Goal: Task Accomplishment & Management: Complete application form

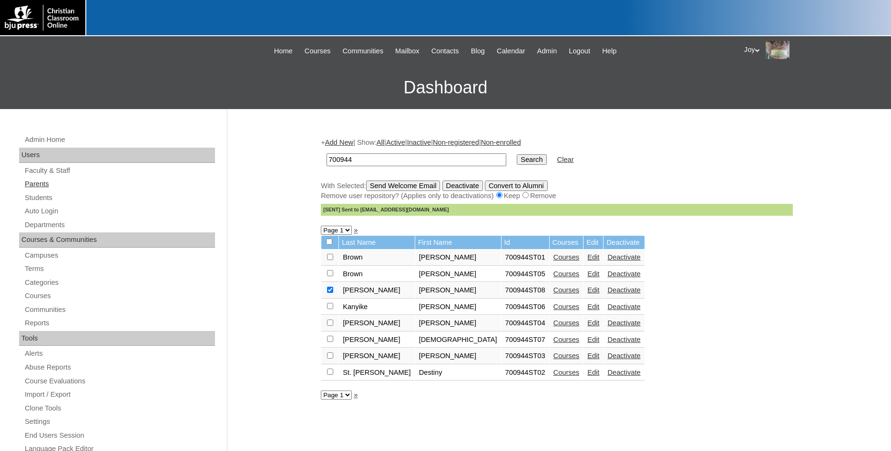
click at [28, 189] on link "Parents" at bounding box center [119, 184] width 191 height 12
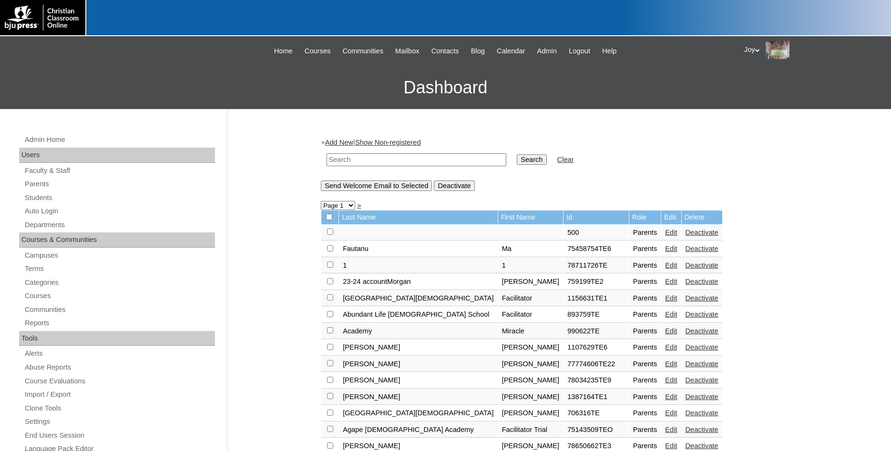
click at [30, 191] on div "Admin Home Users Faculty & Staff Parents Students Auto Login Departments Course…" at bounding box center [118, 442] width 208 height 616
click at [34, 185] on link "Parents" at bounding box center [119, 184] width 191 height 12
click at [357, 163] on input "text" at bounding box center [416, 159] width 180 height 13
type input "77730323"
click at [517, 154] on input "Search" at bounding box center [532, 159] width 30 height 10
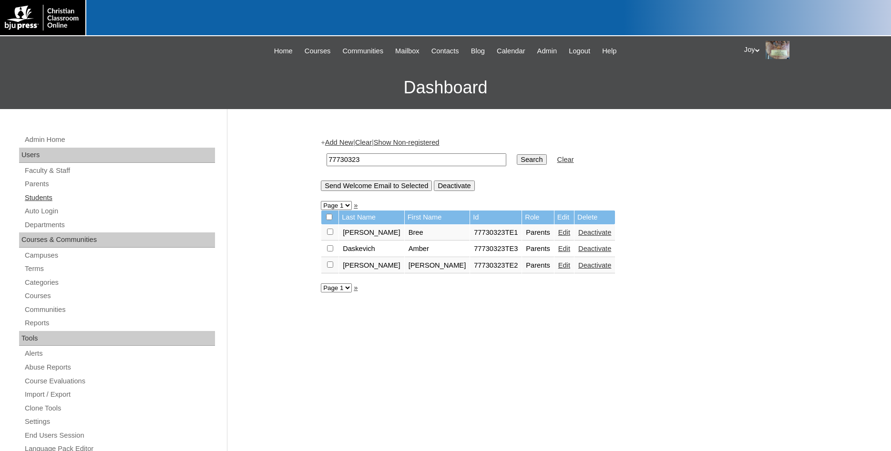
click at [37, 197] on link "Students" at bounding box center [119, 198] width 191 height 12
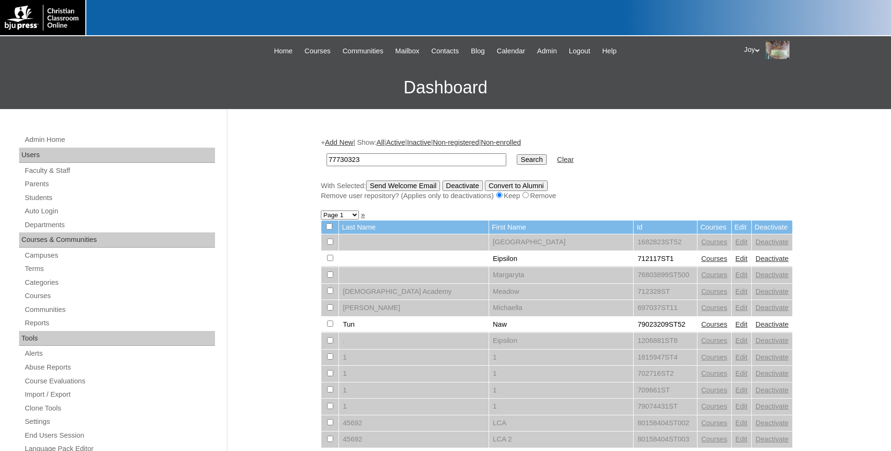
type input "77730323"
click at [517, 157] on input "Search" at bounding box center [532, 159] width 30 height 10
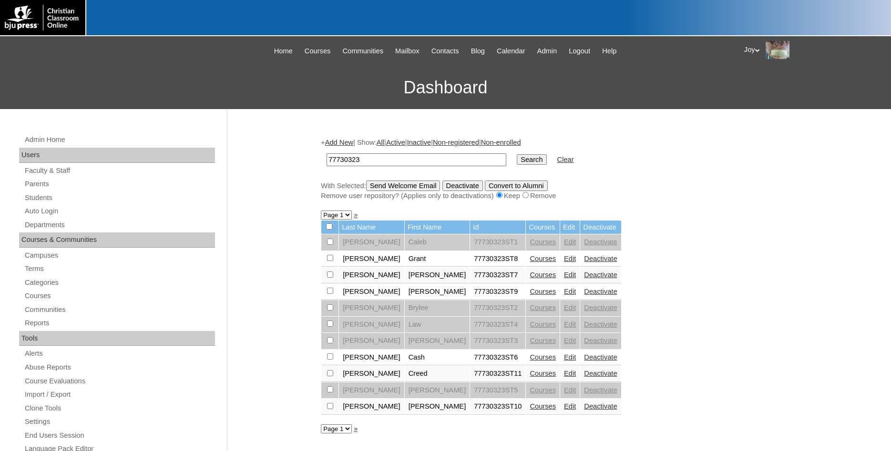
drag, startPoint x: 366, startPoint y: 161, endPoint x: 260, endPoint y: 150, distance: 106.4
click at [326, 153] on input "77730323" at bounding box center [416, 159] width 180 height 13
click at [349, 146] on link "Add New" at bounding box center [339, 143] width 28 height 8
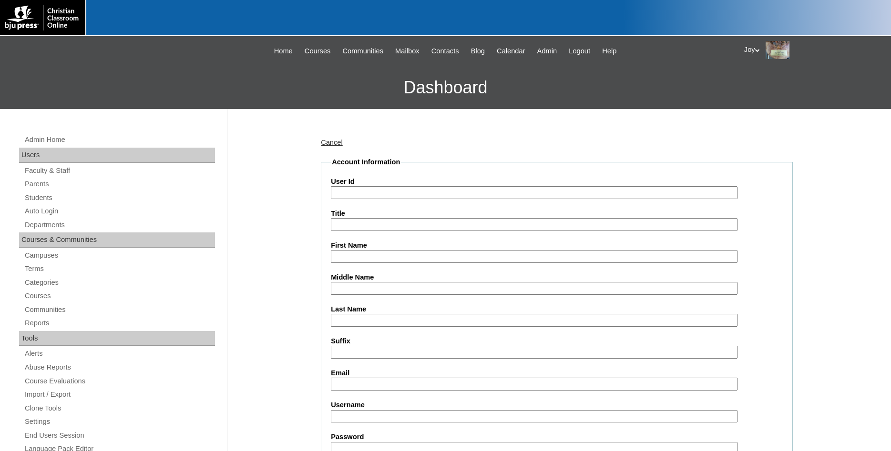
paste input "77730323"
type input "77730323ST12"
click at [439, 255] on input "First Name" at bounding box center [534, 256] width 407 height 13
type input "Lily"
click at [611, 320] on input "Last Name" at bounding box center [534, 320] width 407 height 13
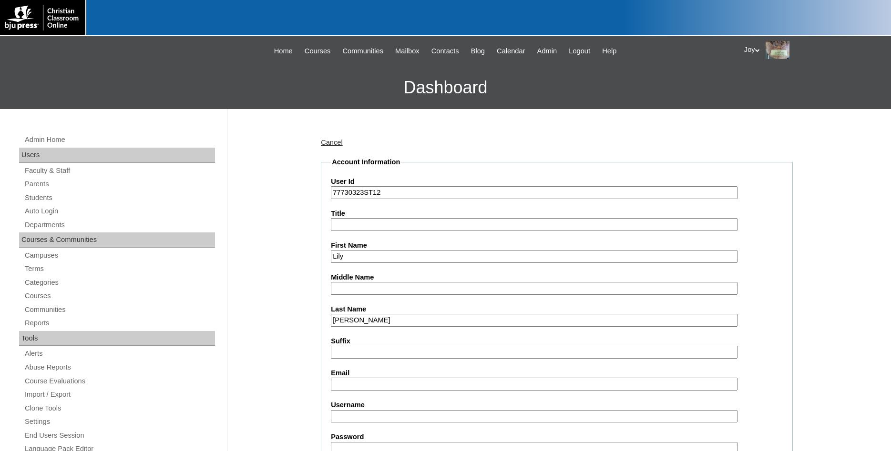
type input "Wilks"
drag, startPoint x: 347, startPoint y: 258, endPoint x: 332, endPoint y: 258, distance: 14.8
click at [332, 258] on input "Lily" at bounding box center [534, 256] width 407 height 13
type input "Lyla"
click at [371, 384] on input "Email" at bounding box center [534, 384] width 407 height 13
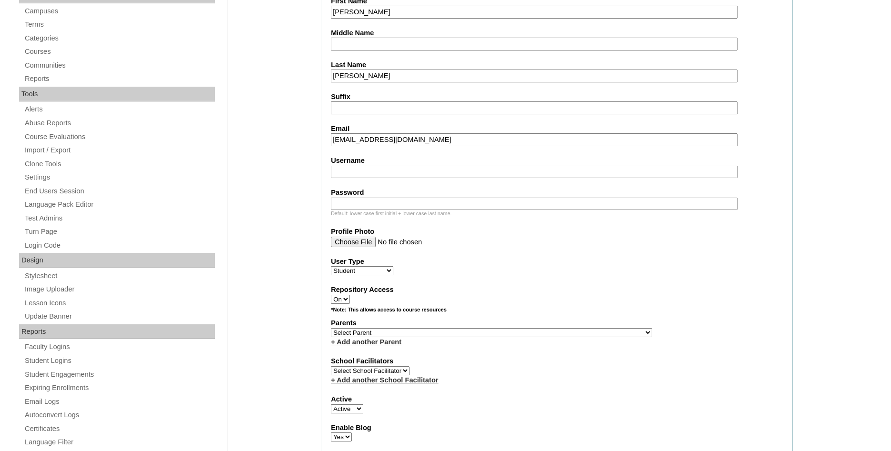
scroll to position [292, 0]
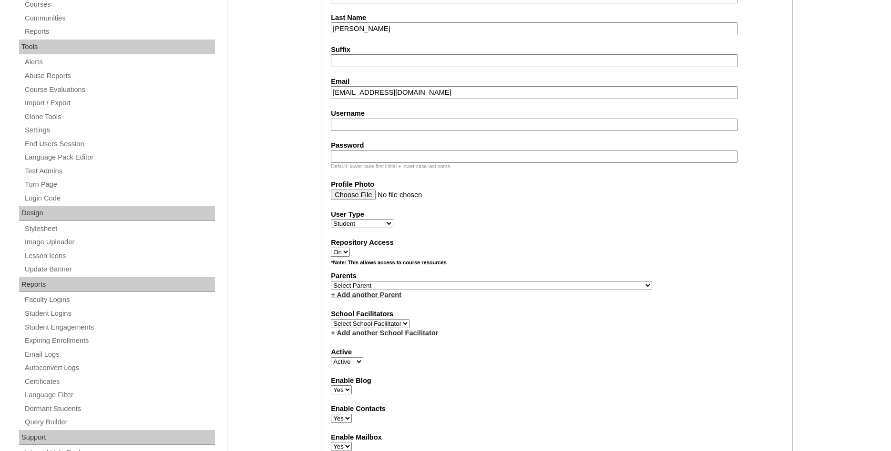
type input "lw007ppa@providence-academy.net"
select select "25412"
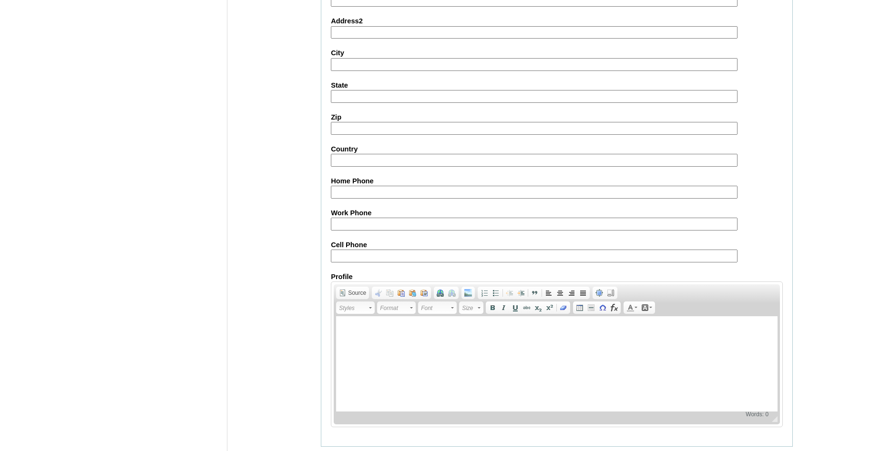
scroll to position [1014, 0]
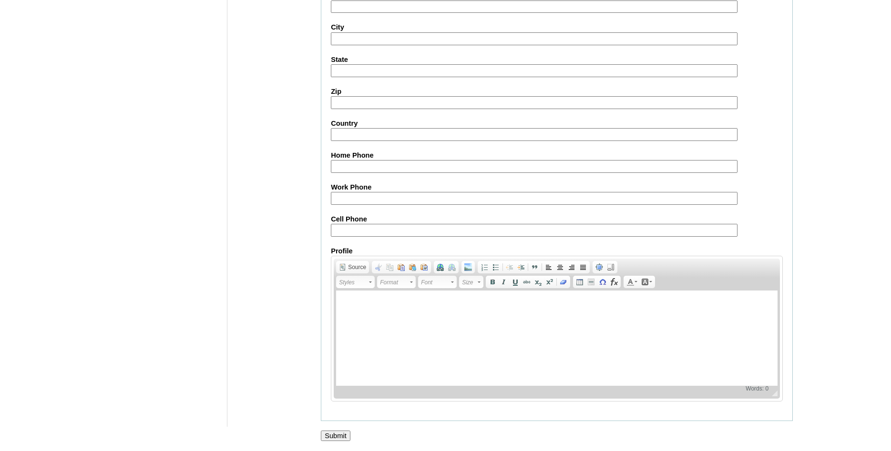
click at [336, 438] on input "Submit" at bounding box center [336, 436] width 30 height 10
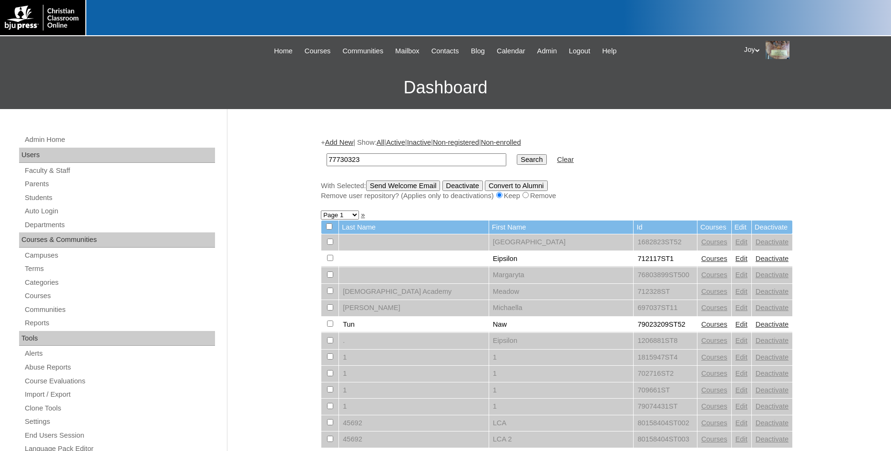
type input "77730323"
click at [522, 160] on input "Search" at bounding box center [532, 159] width 30 height 10
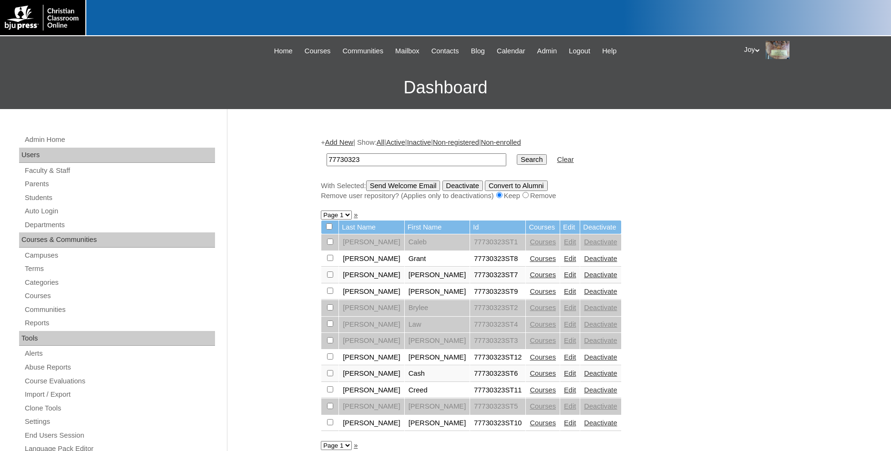
scroll to position [49, 0]
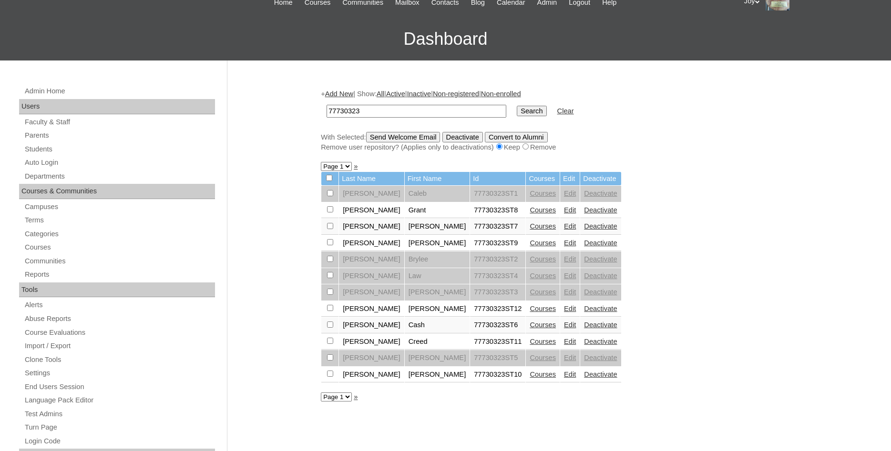
click at [530, 311] on link "Courses" at bounding box center [543, 309] width 26 height 8
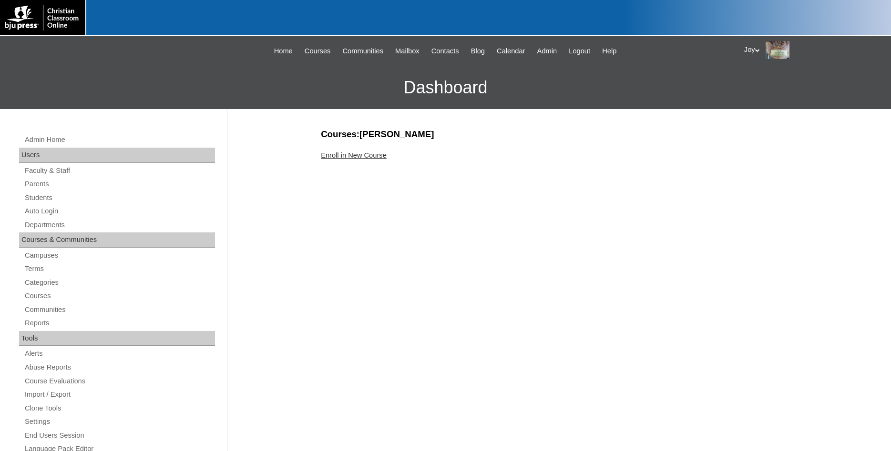
click at [347, 157] on link "Enroll in New Course" at bounding box center [354, 156] width 66 height 8
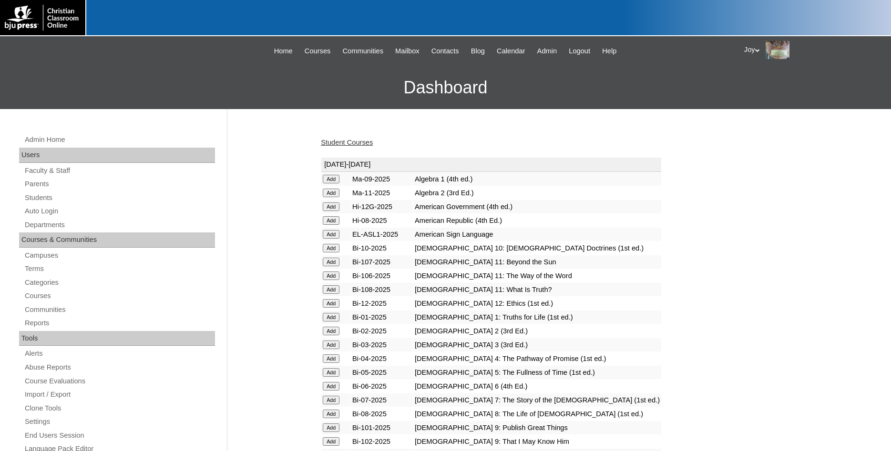
click at [329, 180] on input "Add" at bounding box center [331, 179] width 17 height 9
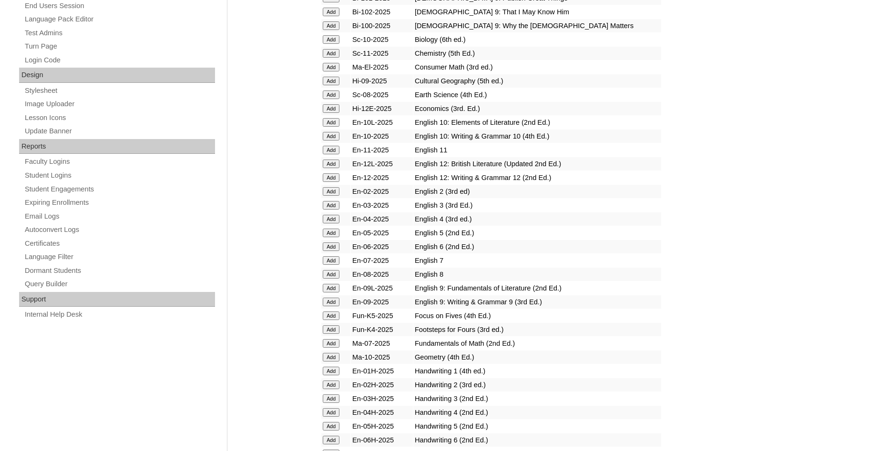
scroll to position [438, 0]
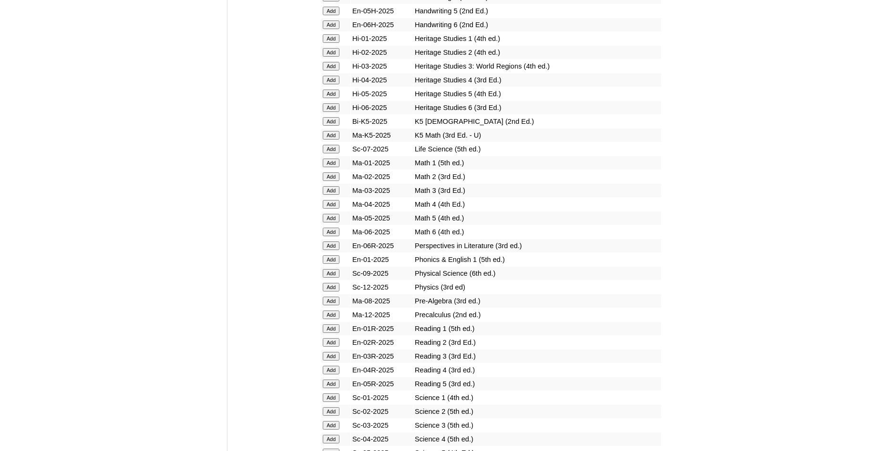
scroll to position [875, 0]
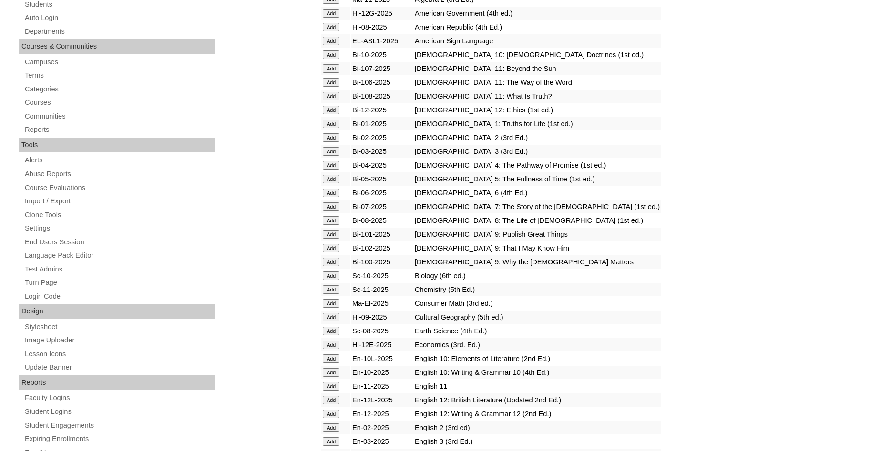
scroll to position [292, 0]
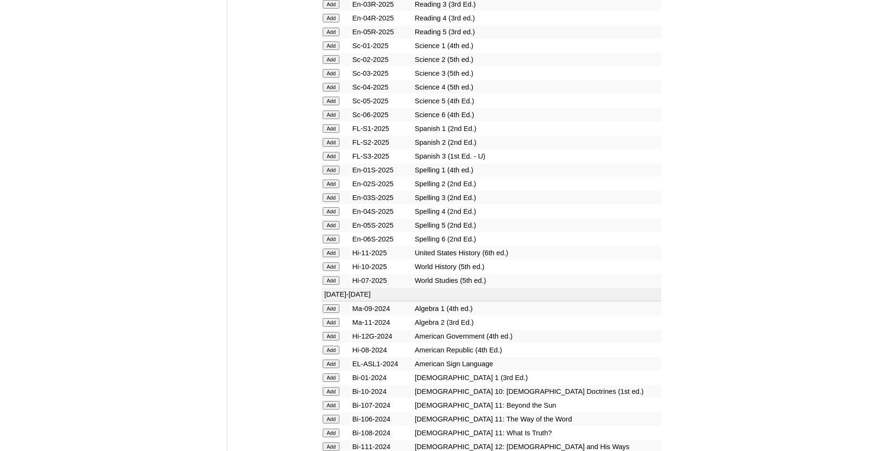
scroll to position [1118, 0]
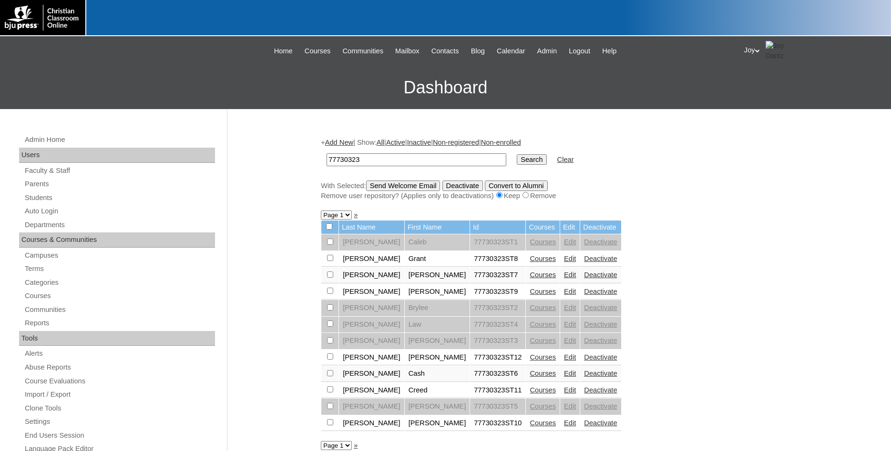
scroll to position [49, 0]
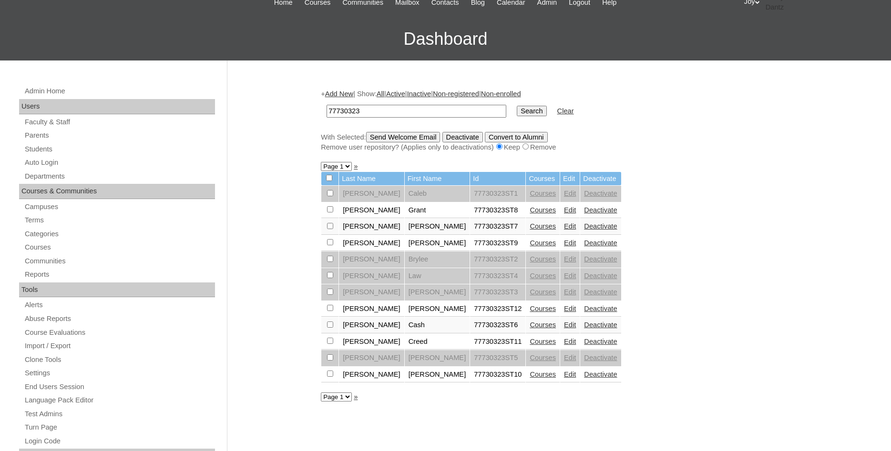
click at [330, 196] on input "checkbox" at bounding box center [330, 193] width 6 height 6
checkbox input "true"
click at [383, 135] on input "Send Welcome Email" at bounding box center [403, 137] width 74 height 10
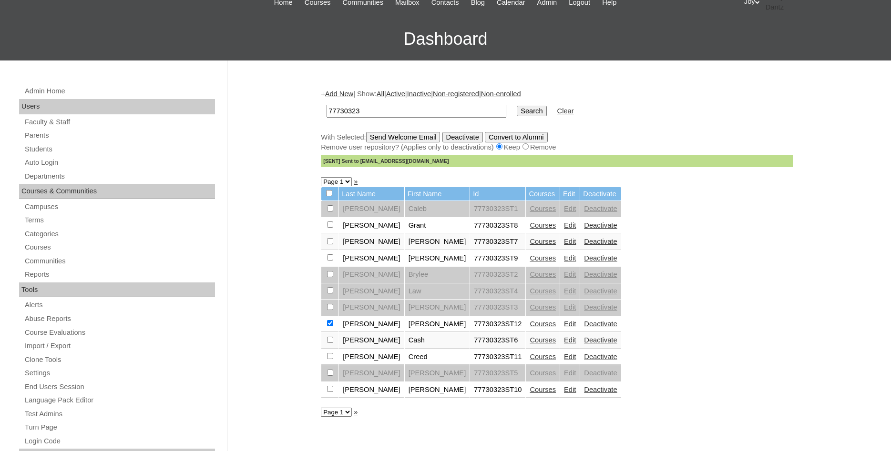
click at [333, 95] on link "Add New" at bounding box center [339, 94] width 28 height 8
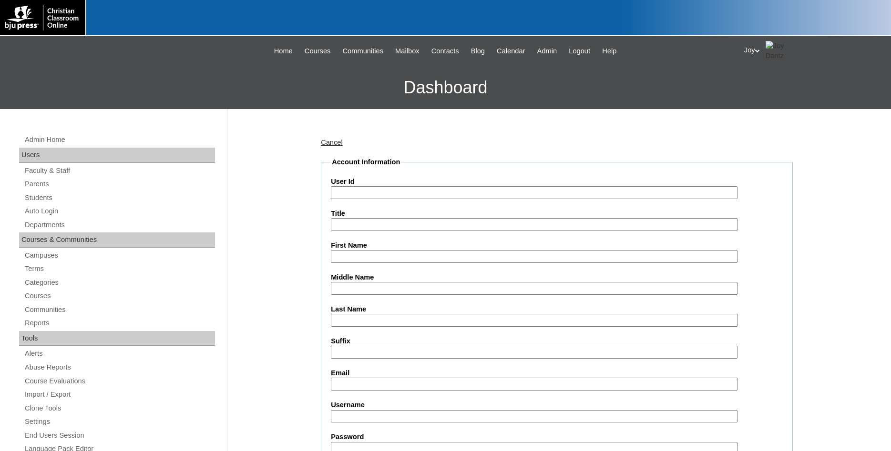
paste input "77730323"
type input "77730323ST13"
click at [487, 260] on input "First Name" at bounding box center [534, 256] width 407 height 13
type input "Copelyn"
click at [420, 319] on input "Last Name" at bounding box center [534, 320] width 407 height 13
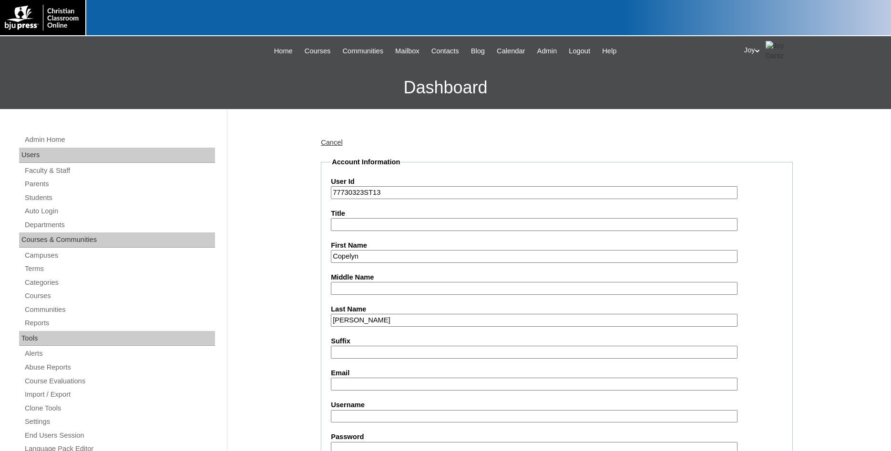
type input "Stubbs"
click at [357, 385] on input "Email" at bounding box center [534, 384] width 407 height 13
drag, startPoint x: 341, startPoint y: 384, endPoint x: 331, endPoint y: 381, distance: 10.9
click at [331, 384] on input "lw007ppa@providence-academy.net" at bounding box center [534, 384] width 407 height 13
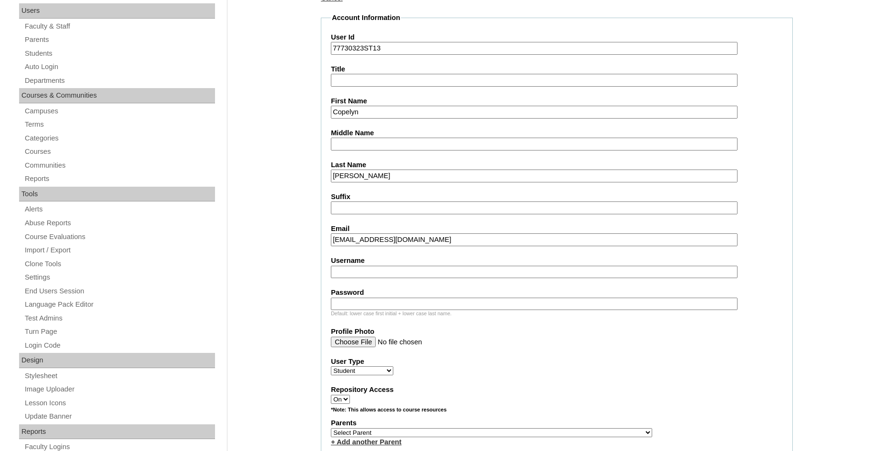
scroll to position [194, 0]
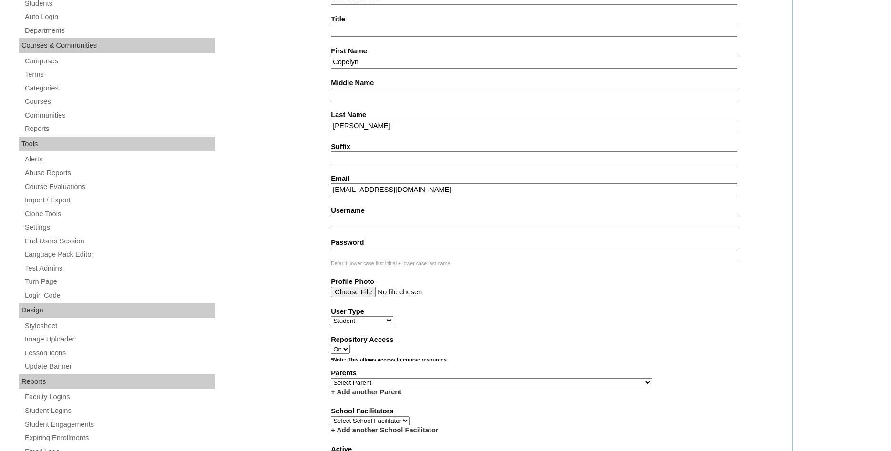
type input "cs007ppa@providence-academy.net"
select select "25412"
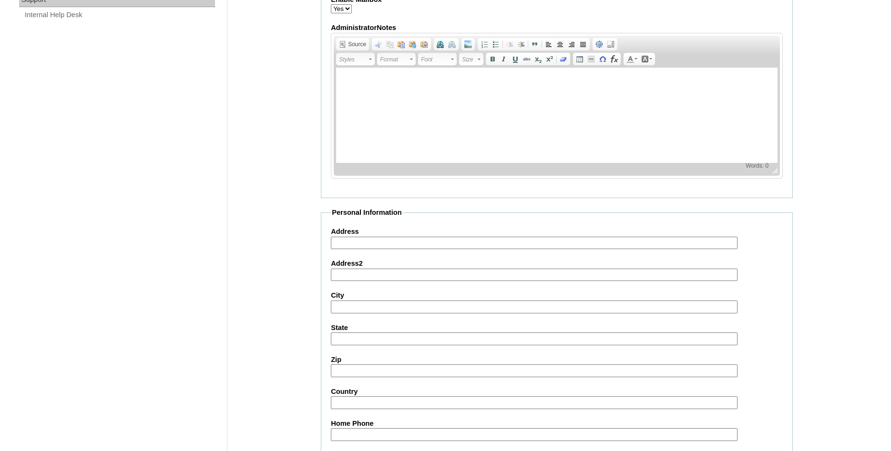
scroll to position [1014, 0]
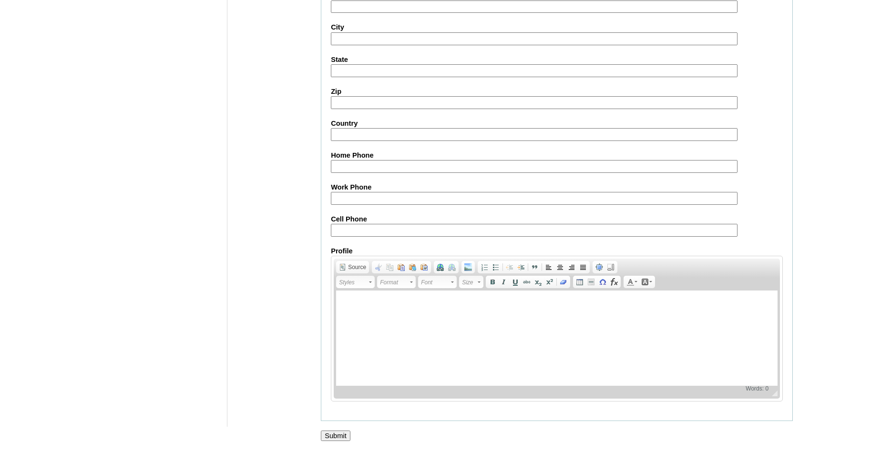
click at [335, 431] on input "Submit" at bounding box center [336, 436] width 30 height 10
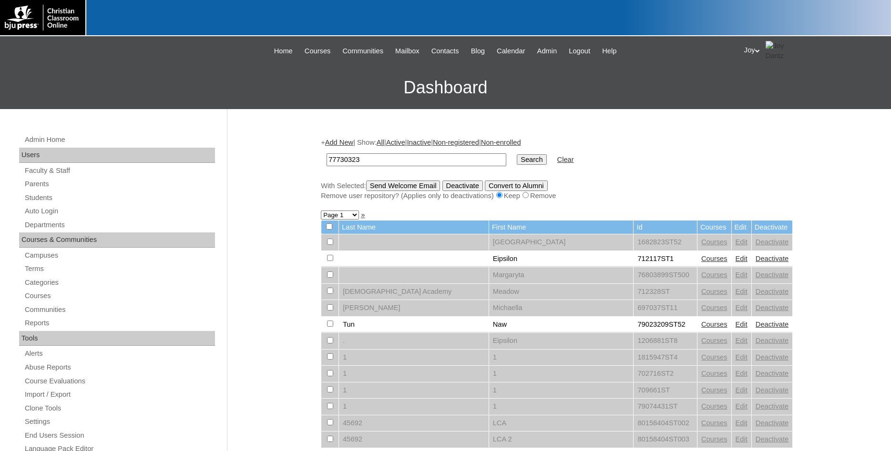
type input "77730323"
click at [519, 157] on input "Search" at bounding box center [532, 159] width 30 height 10
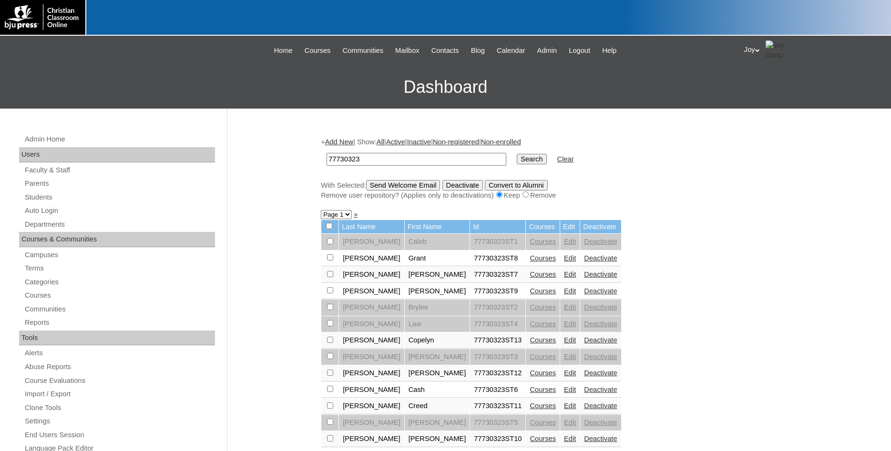
scroll to position [97, 0]
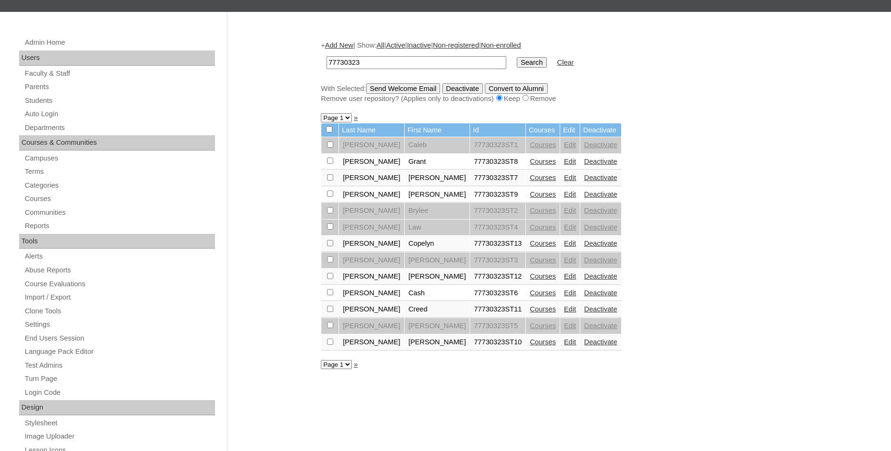
click at [530, 247] on link "Courses" at bounding box center [543, 244] width 26 height 8
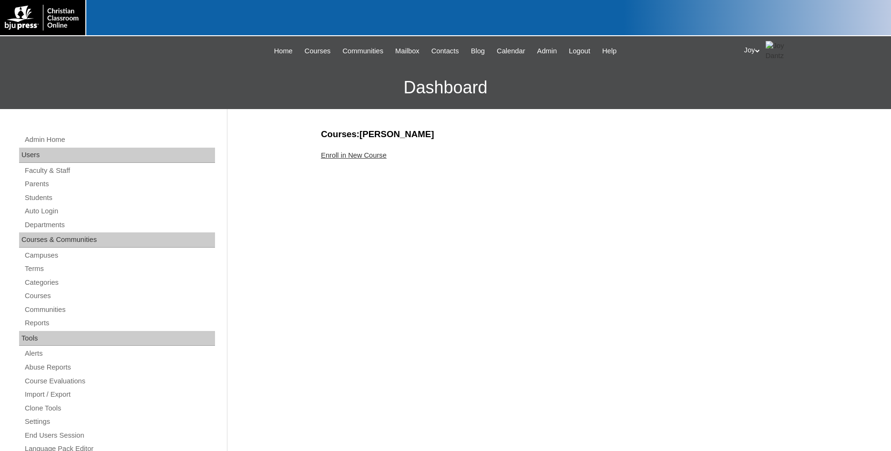
click at [334, 156] on link "Enroll in New Course" at bounding box center [354, 156] width 66 height 8
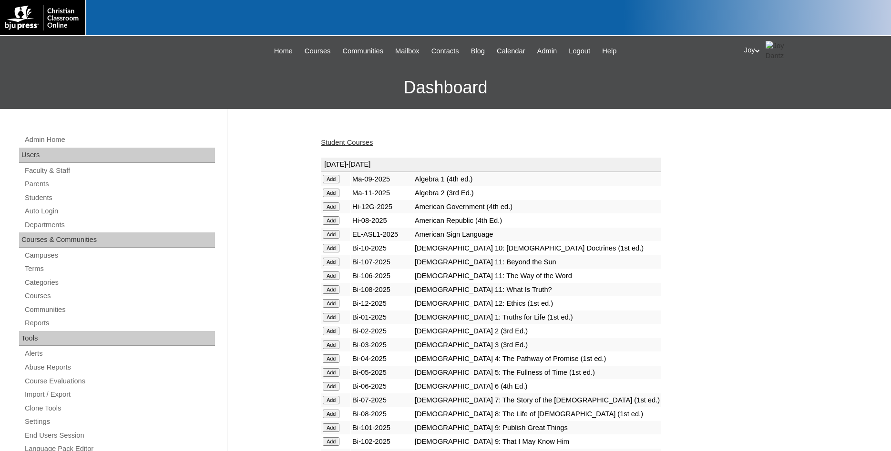
click at [335, 177] on input "Add" at bounding box center [331, 179] width 17 height 9
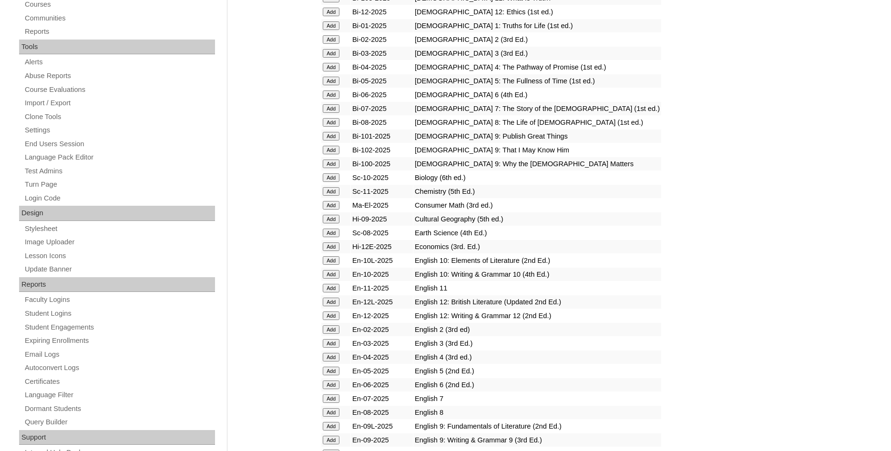
scroll to position [340, 0]
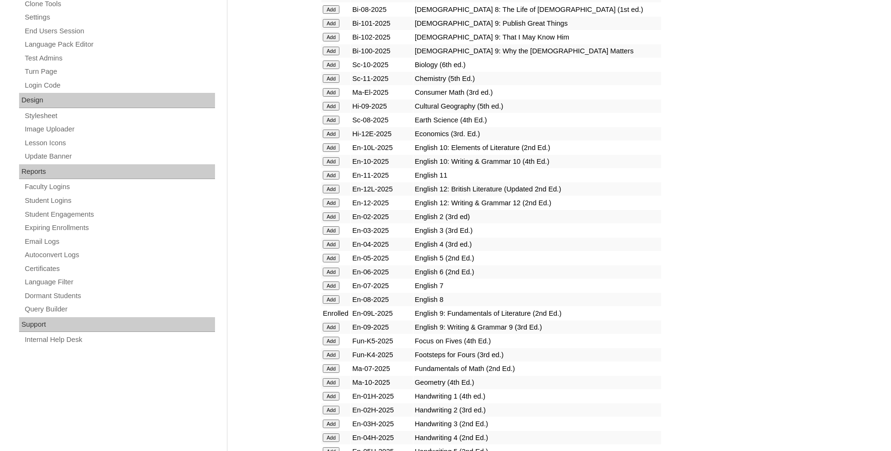
scroll to position [632, 0]
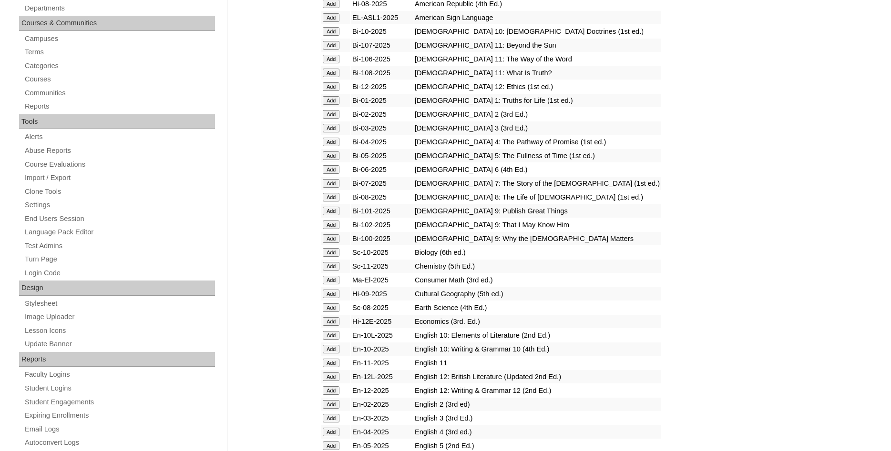
scroll to position [243, 0]
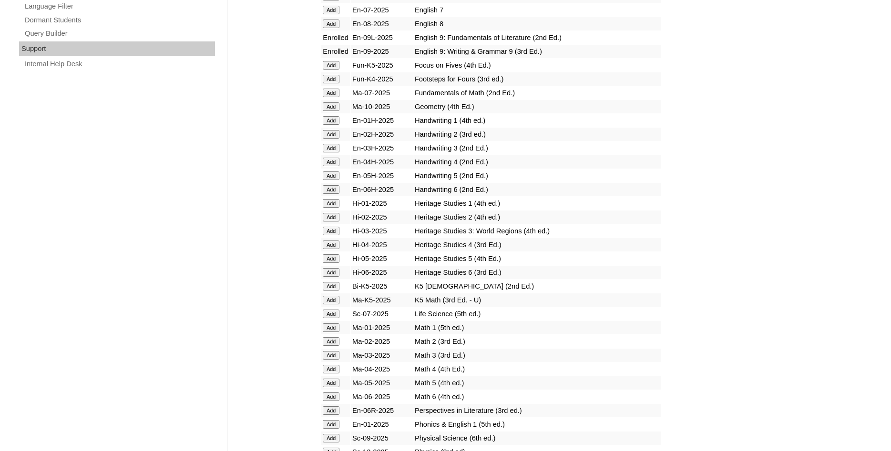
scroll to position [826, 0]
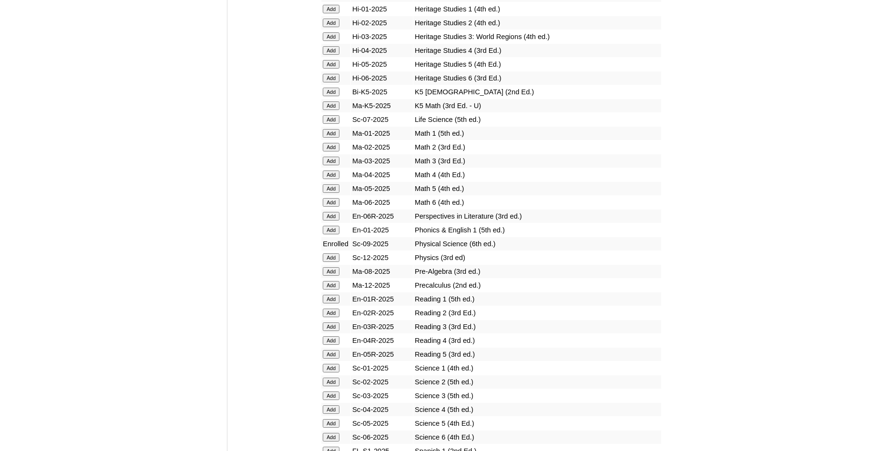
scroll to position [972, 0]
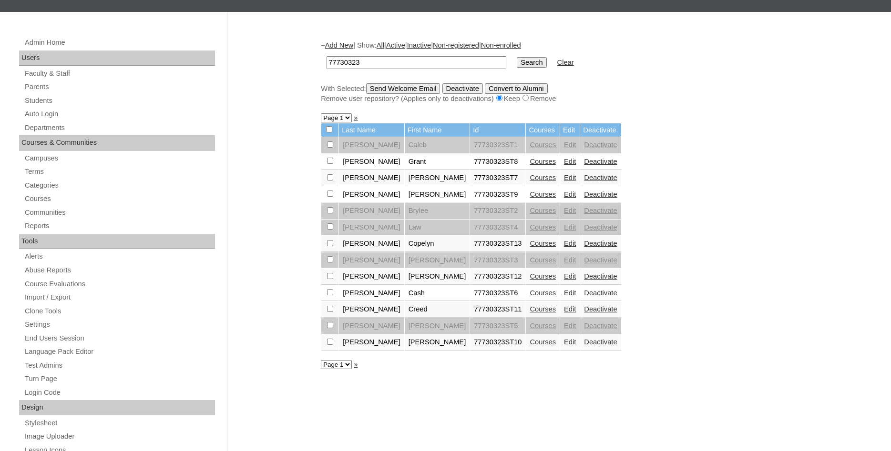
scroll to position [97, 0]
click at [337, 44] on link "Add New" at bounding box center [339, 45] width 28 height 8
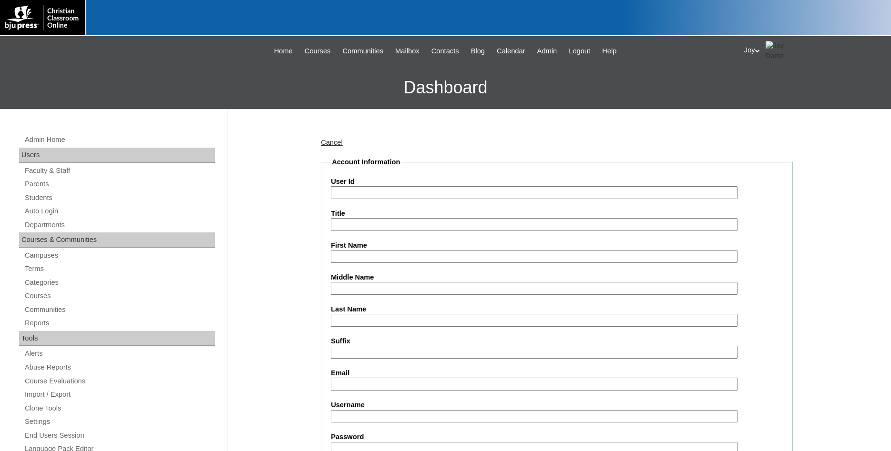
paste input "jaclyn.pinnick@providence-academy.net"
type input "[PERSON_NAME][EMAIL_ADDRESS][PERSON_NAME][DOMAIN_NAME]"
drag, startPoint x: 511, startPoint y: 185, endPoint x: 487, endPoint y: 191, distance: 25.1
click at [487, 191] on div "User Id jaclyn.pinnick@providence-academy.net" at bounding box center [557, 188] width 452 height 22
drag, startPoint x: 487, startPoint y: 191, endPoint x: 217, endPoint y: 169, distance: 270.7
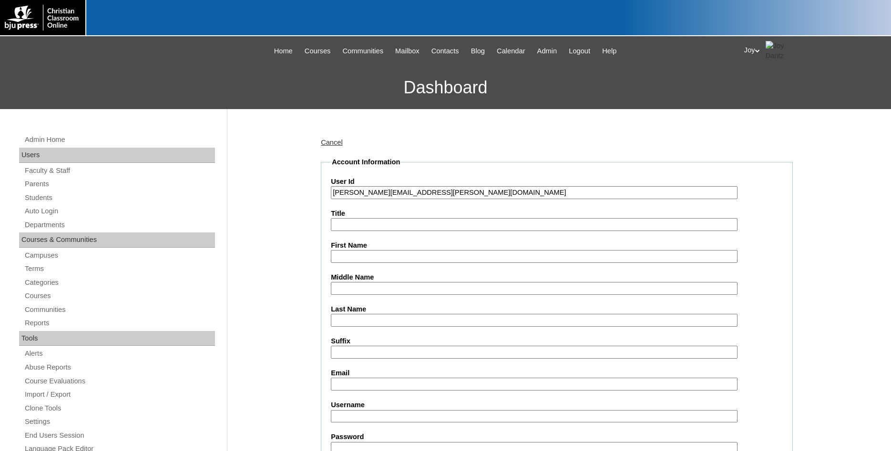
click at [331, 186] on input "jaclyn.pinnick@providence-academy.net" at bounding box center [534, 192] width 407 height 13
type input "77730323ST13"
click at [366, 252] on input "First Name" at bounding box center [534, 256] width 407 height 13
type input "Ava"
click at [362, 316] on input "Last Name" at bounding box center [534, 320] width 407 height 13
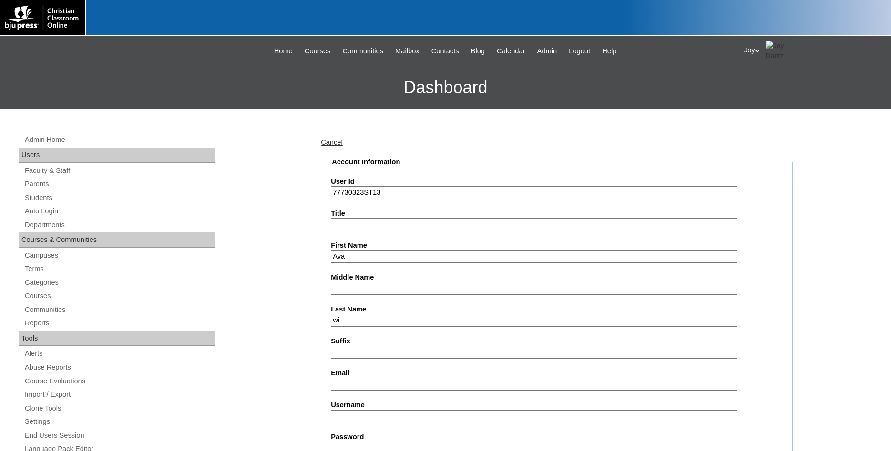
type input "w"
type input "Wilson"
click at [442, 382] on input "Email" at bounding box center [534, 384] width 407 height 13
drag, startPoint x: 340, startPoint y: 383, endPoint x: 322, endPoint y: 381, distance: 18.7
click at [331, 381] on input "cs007ppa@providence-academy.net" at bounding box center [534, 384] width 407 height 13
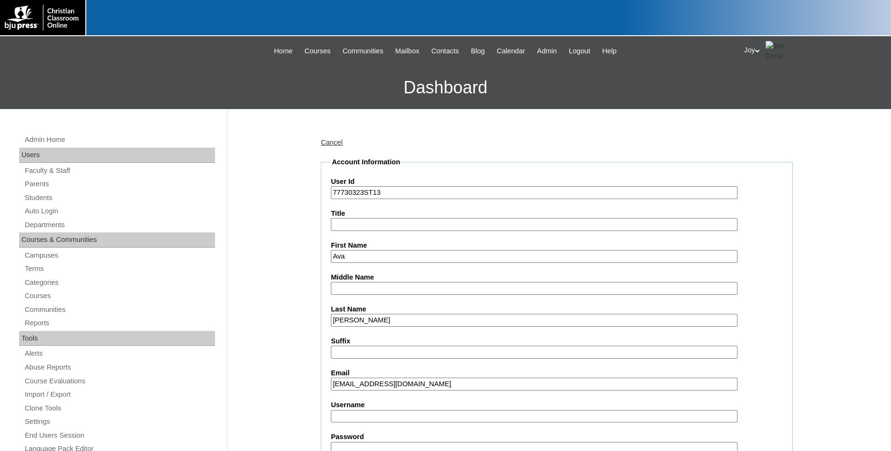
click at [357, 386] on input "aw007ppa@providence-academy.net" at bounding box center [534, 384] width 407 height 13
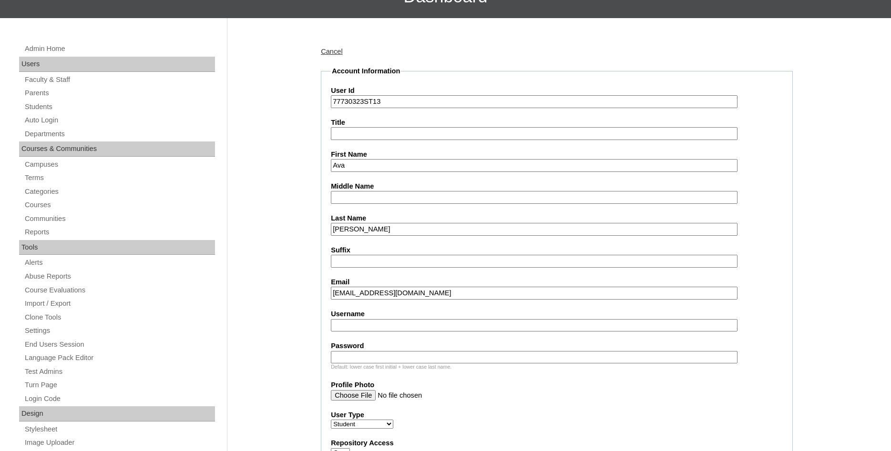
scroll to position [194, 0]
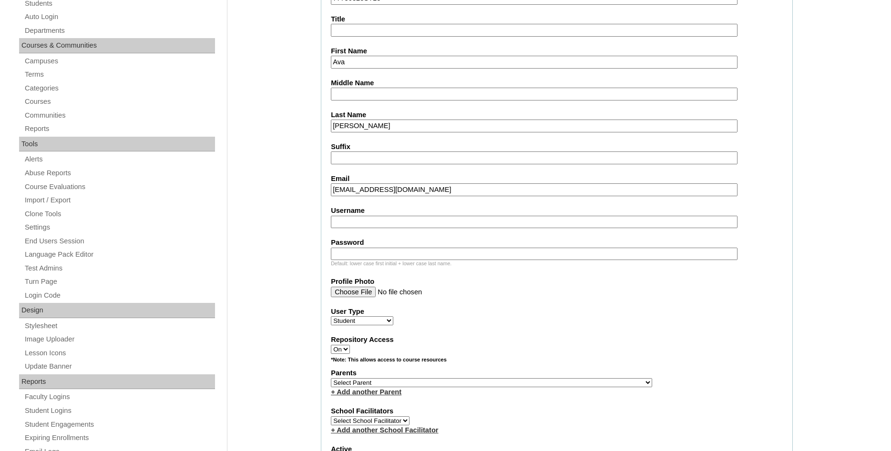
type input "aw008ppa@providence-academy.net"
select select "25412"
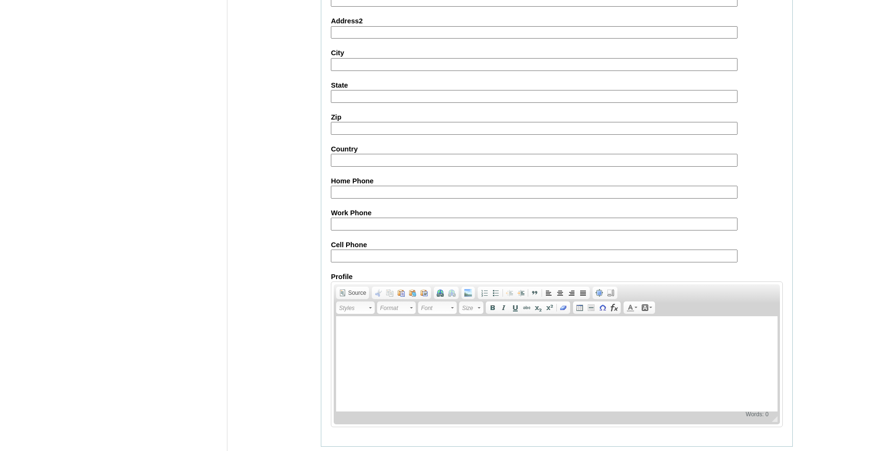
scroll to position [1014, 0]
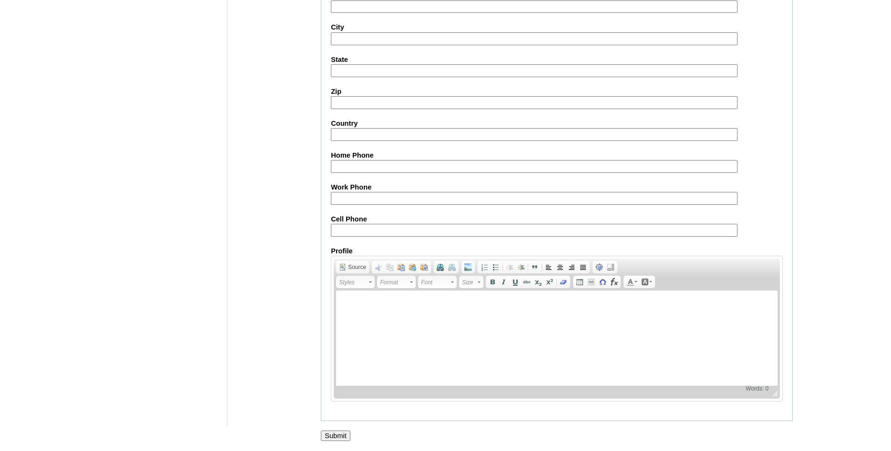
click at [336, 431] on input "Submit" at bounding box center [336, 436] width 30 height 10
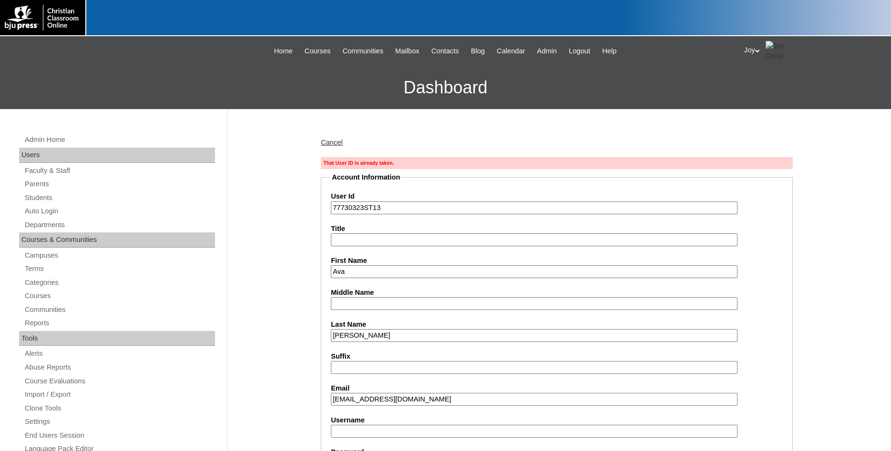
click at [424, 204] on input "77730323ST13" at bounding box center [534, 208] width 407 height 13
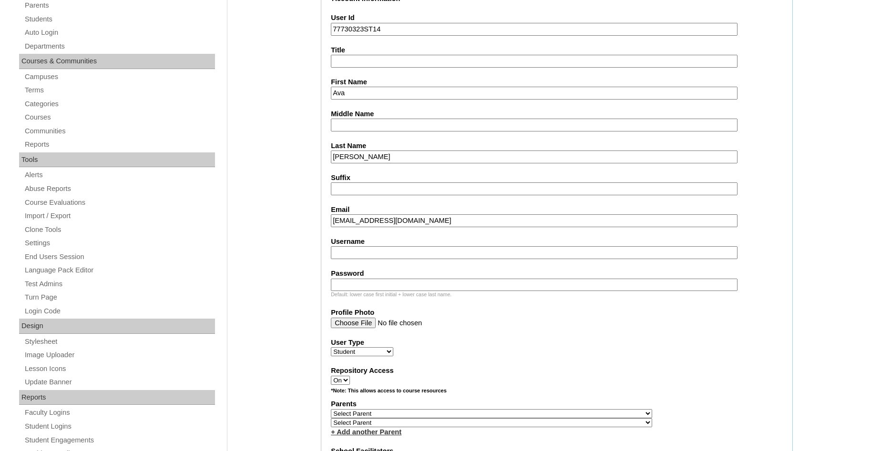
scroll to position [194, 0]
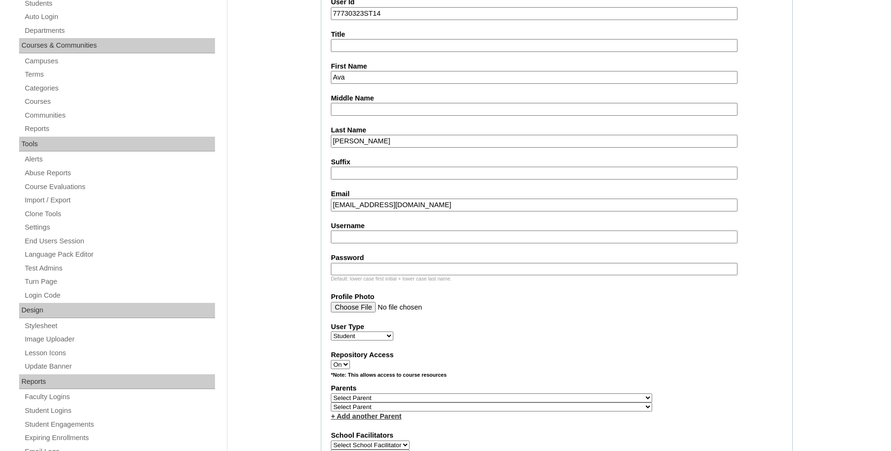
type input "77730323ST14"
select select "25412"
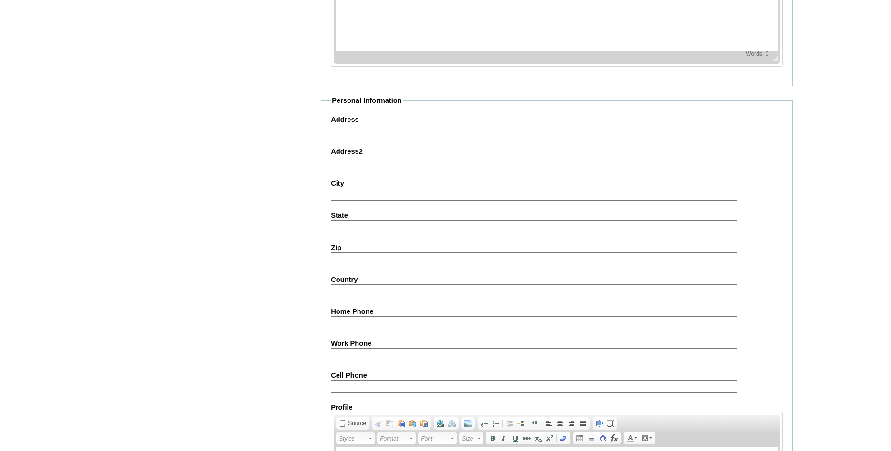
scroll to position [1051, 0]
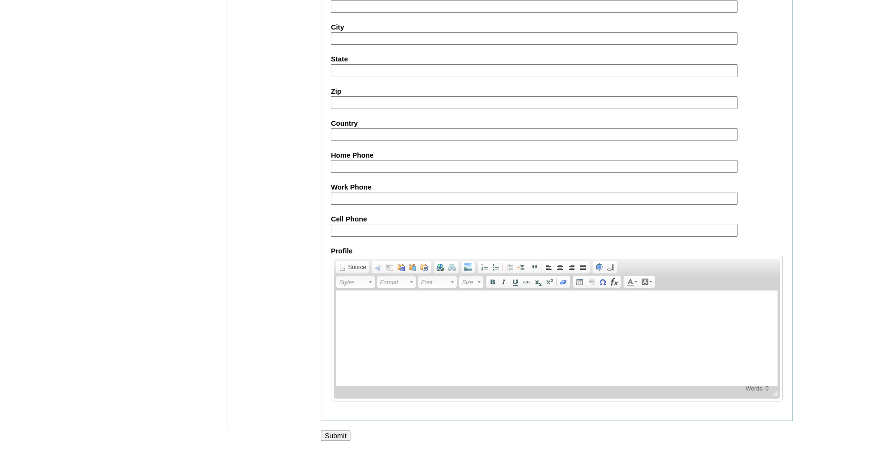
click at [343, 433] on input "Submit" at bounding box center [336, 436] width 30 height 10
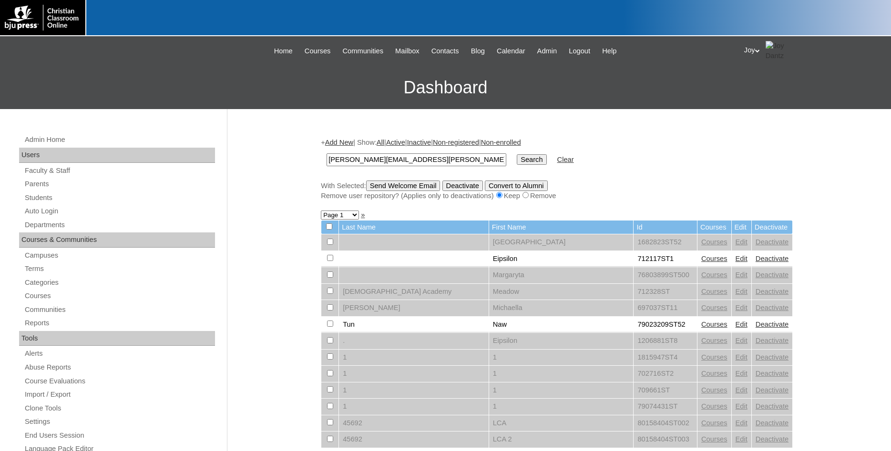
drag, startPoint x: 482, startPoint y: 161, endPoint x: 142, endPoint y: 153, distance: 340.9
click at [326, 153] on input "[PERSON_NAME][EMAIL_ADDRESS][PERSON_NAME][DOMAIN_NAME]" at bounding box center [416, 159] width 180 height 13
type input "77730323"
click at [520, 160] on input "Search" at bounding box center [532, 159] width 30 height 10
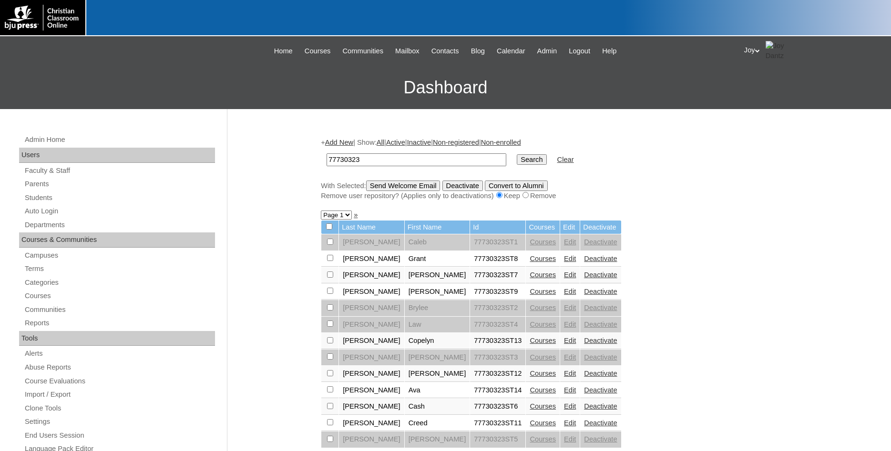
click at [384, 154] on input "77730323" at bounding box center [416, 159] width 180 height 13
click at [525, 157] on input "Search" at bounding box center [532, 159] width 30 height 10
drag, startPoint x: 428, startPoint y: 164, endPoint x: 152, endPoint y: 144, distance: 276.7
click at [326, 153] on input "77730323" at bounding box center [416, 159] width 180 height 13
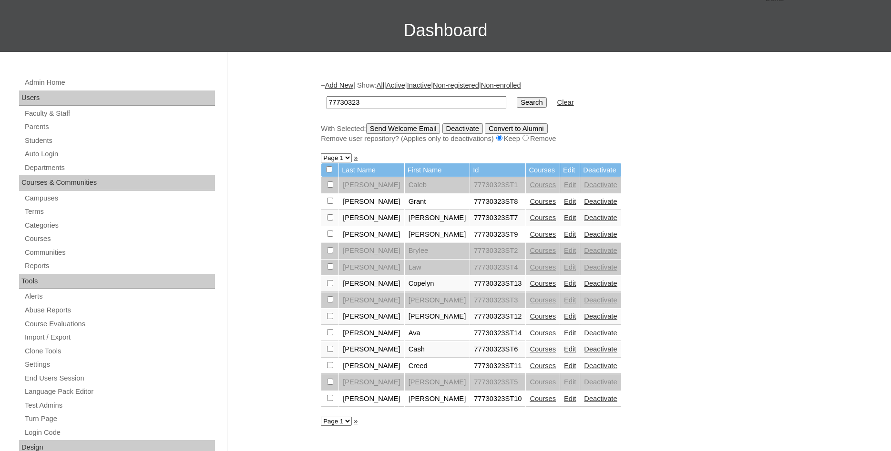
scroll to position [97, 0]
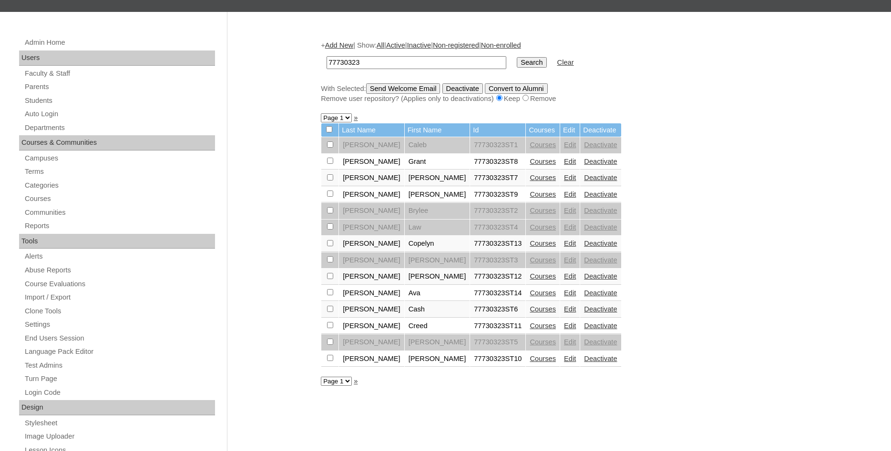
click at [530, 297] on link "Courses" at bounding box center [543, 293] width 26 height 8
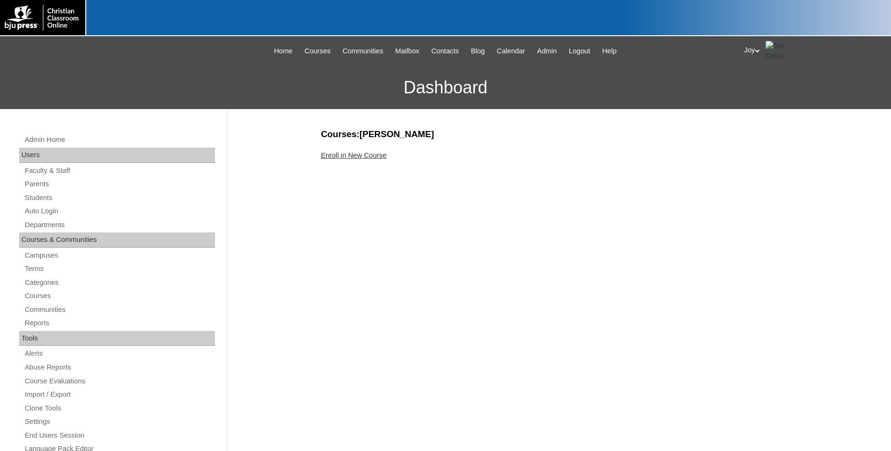
click at [338, 158] on link "Enroll in New Course" at bounding box center [354, 156] width 66 height 8
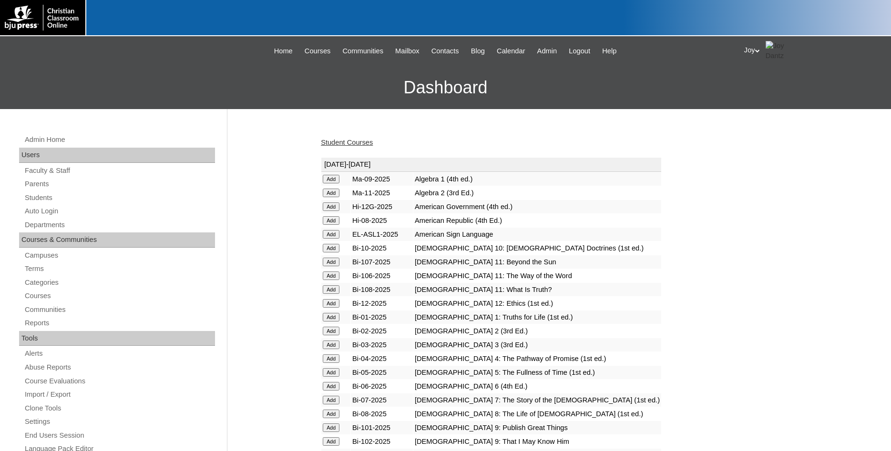
click at [334, 175] on input "Add" at bounding box center [331, 179] width 17 height 9
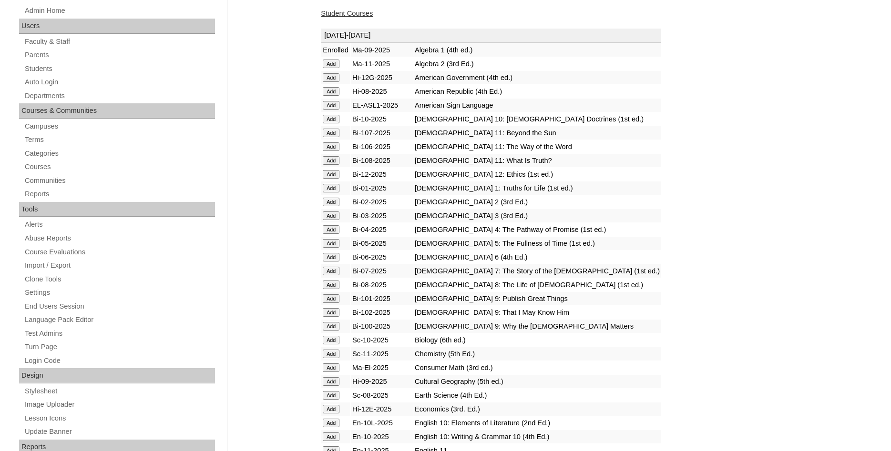
scroll to position [146, 0]
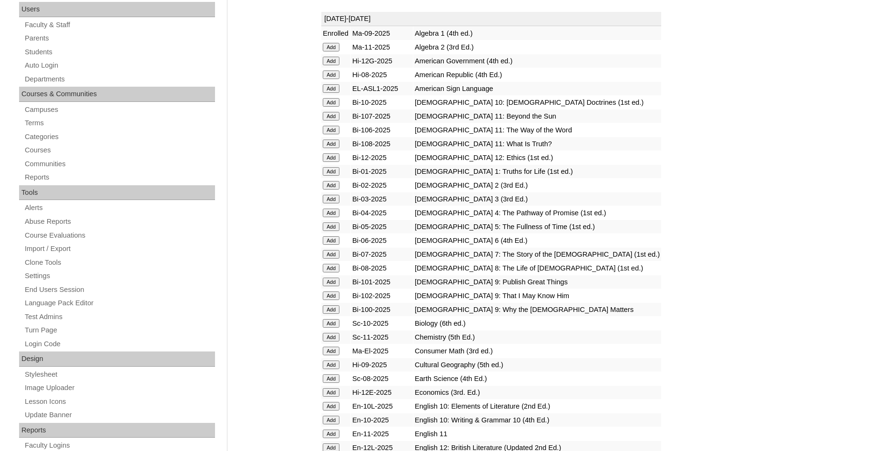
click at [332, 51] on input "Add" at bounding box center [331, 47] width 17 height 9
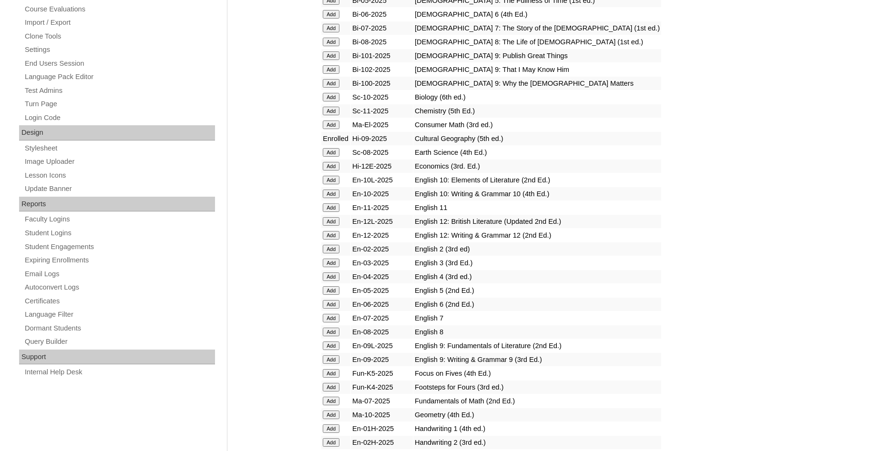
scroll to position [389, 0]
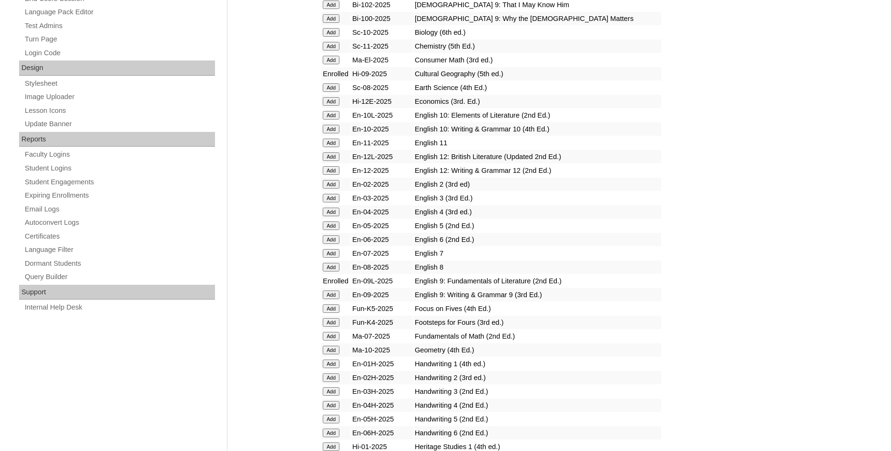
scroll to position [438, 0]
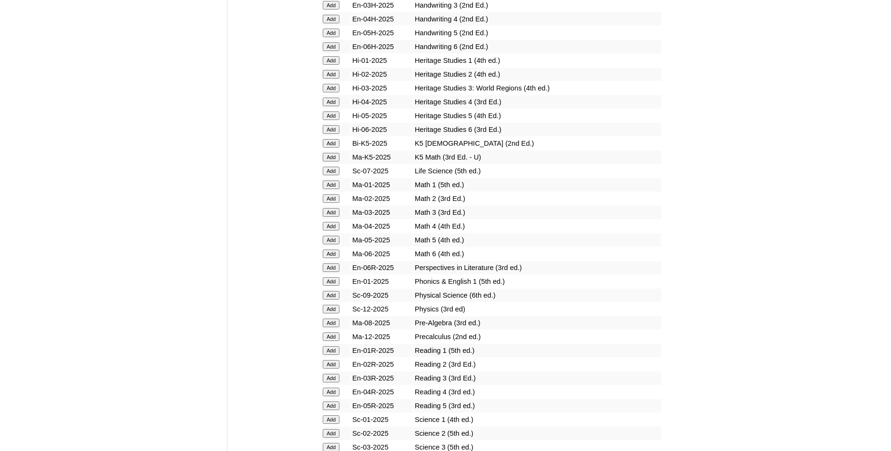
scroll to position [826, 0]
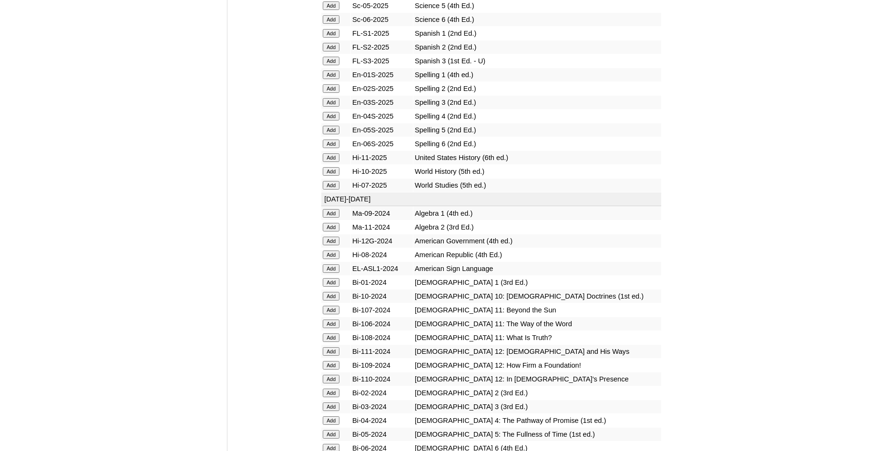
scroll to position [1313, 0]
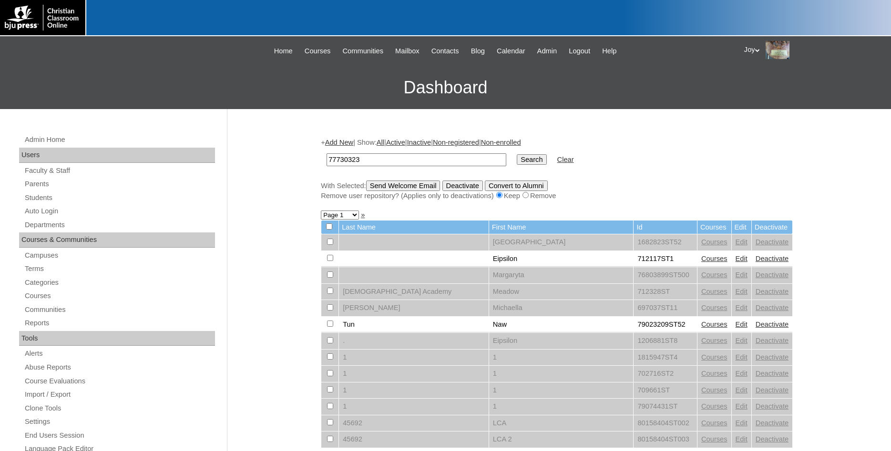
type input "77730323"
click at [518, 161] on input "Search" at bounding box center [532, 159] width 30 height 10
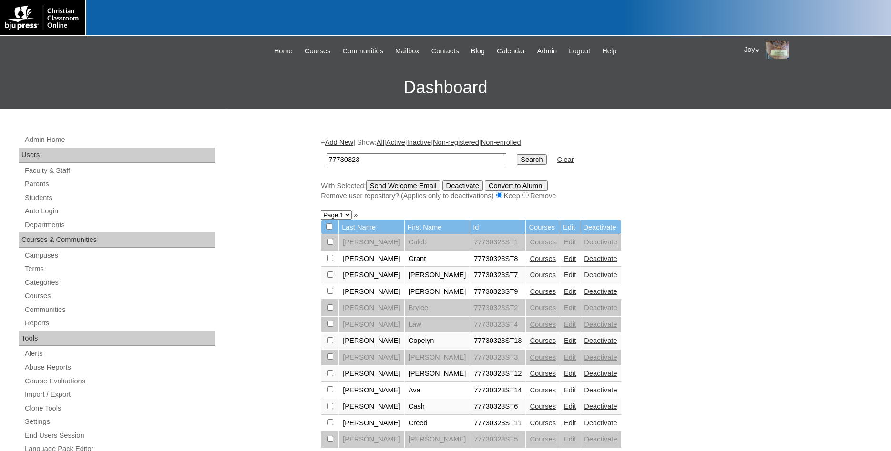
drag, startPoint x: 330, startPoint y: 396, endPoint x: 337, endPoint y: 374, distance: 22.6
click at [330, 245] on input "checkbox" at bounding box center [330, 242] width 6 height 6
checkbox input "true"
click at [417, 191] on input "Send Welcome Email" at bounding box center [403, 186] width 74 height 10
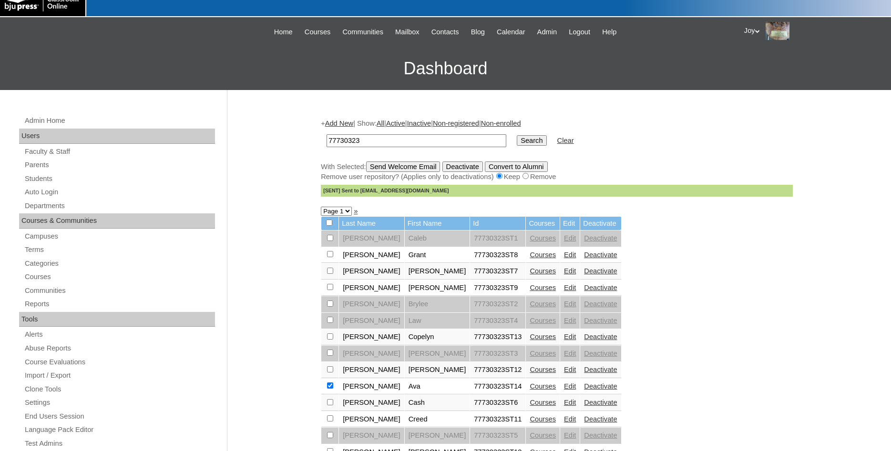
scroll to position [49, 0]
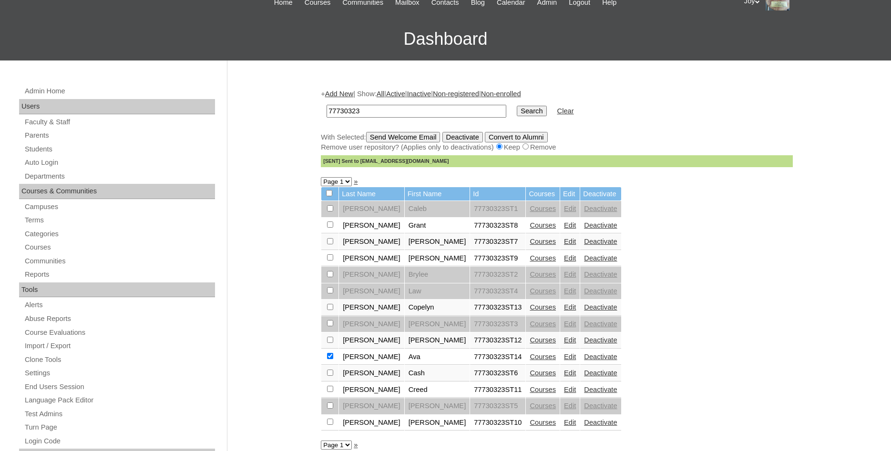
click at [330, 212] on input "checkbox" at bounding box center [330, 208] width 6 height 6
checkbox input "true"
click at [330, 212] on input "checkbox" at bounding box center [330, 208] width 6 height 6
checkbox input "false"
click at [412, 121] on td "77730323" at bounding box center [416, 111] width 189 height 22
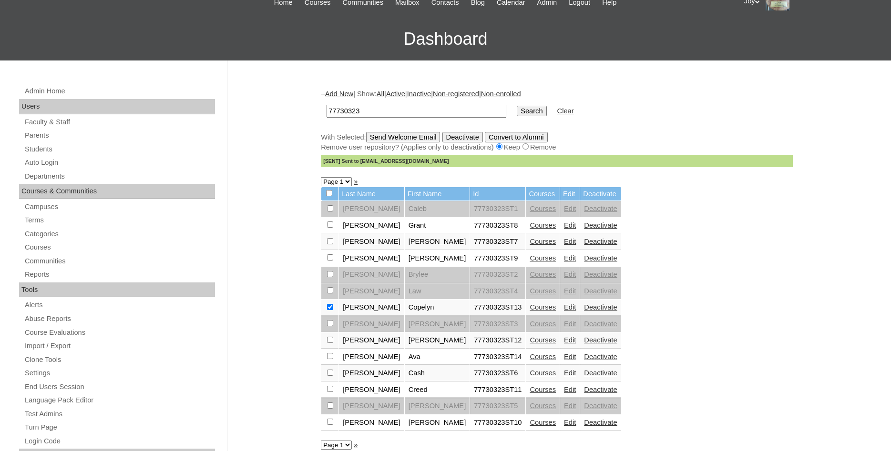
click at [409, 135] on div "+ Add New | Show: All | Active | Inactive | Non-registered | Non-enrolled 77730…" at bounding box center [557, 128] width 472 height 78
click at [409, 136] on input "Send Welcome Email" at bounding box center [403, 137] width 74 height 10
click at [336, 93] on link "Add New" at bounding box center [339, 94] width 28 height 8
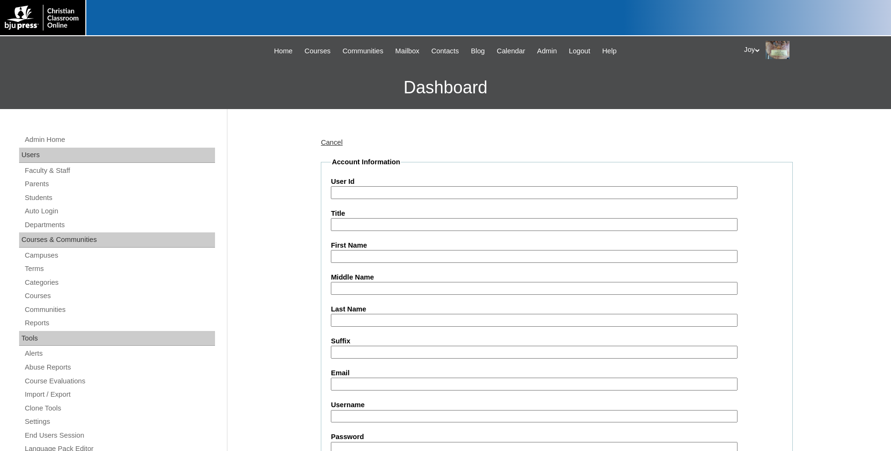
click at [402, 194] on input "User Id" at bounding box center [534, 192] width 407 height 13
paste input "77730323"
type input "77730323ST15"
click at [369, 245] on label "First Name" at bounding box center [557, 246] width 452 height 10
click at [369, 250] on input "First Name" at bounding box center [534, 256] width 407 height 13
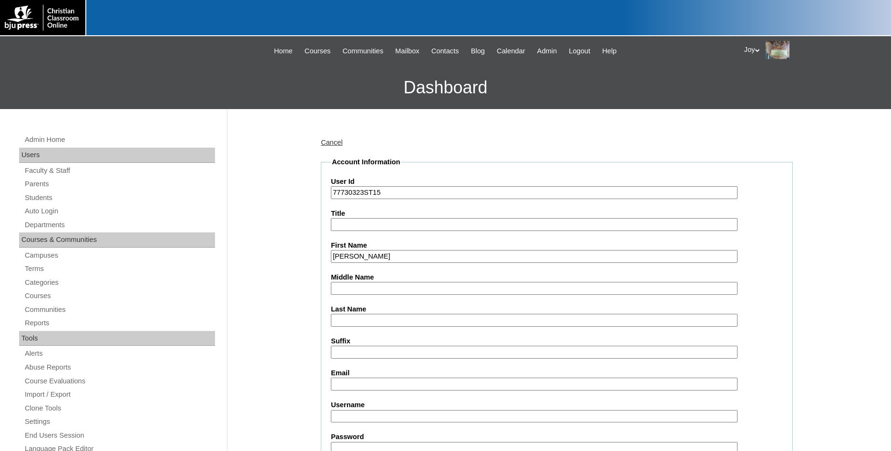
type input "[PERSON_NAME]"
click at [404, 316] on input "Last Name" at bounding box center [534, 320] width 407 height 13
type input "[PERSON_NAME]"
click at [367, 380] on input "Email" at bounding box center [534, 384] width 407 height 13
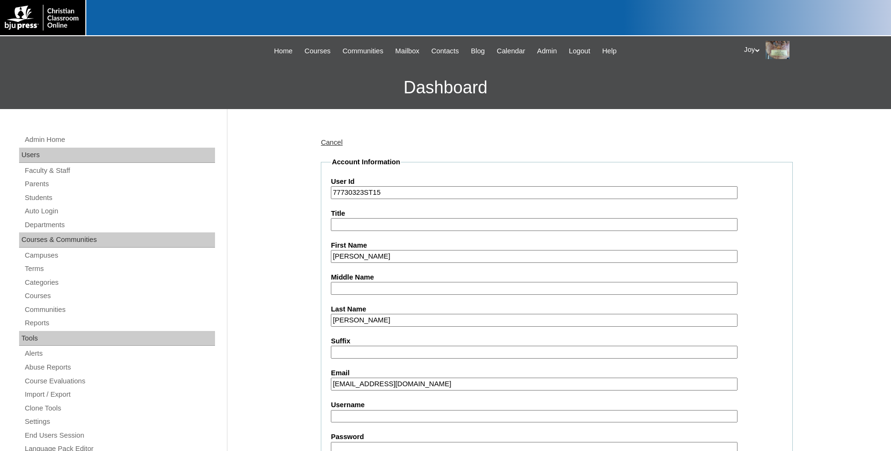
click at [352, 385] on input "[EMAIL_ADDRESS][DOMAIN_NAME]" at bounding box center [534, 384] width 407 height 13
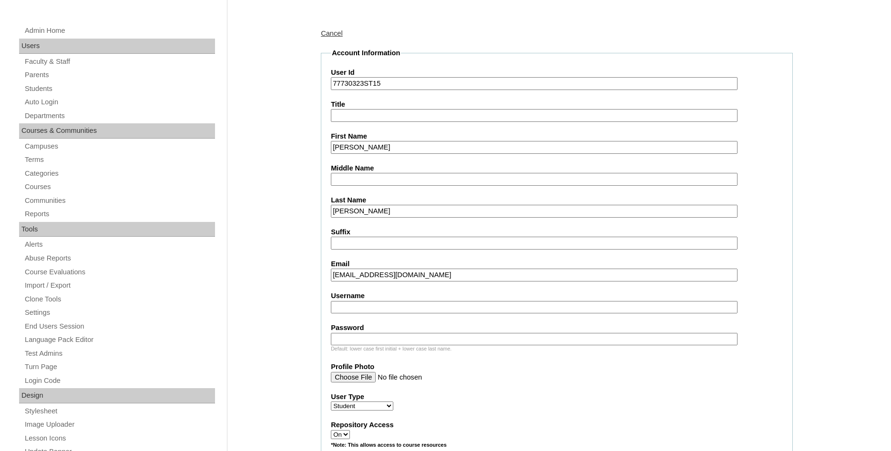
scroll to position [194, 0]
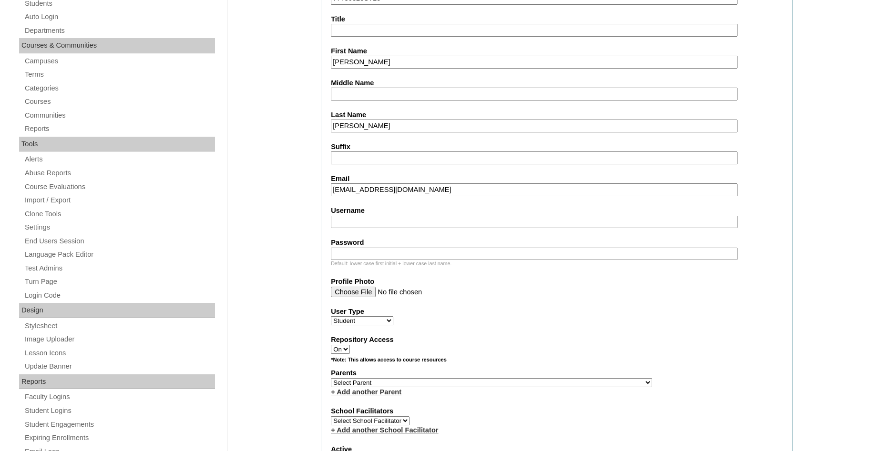
click at [738, 329] on fieldset "Account Information User Id 77730323ST15 Title First Name [PERSON_NAME] Middle …" at bounding box center [557, 348] width 472 height 771
drag, startPoint x: 343, startPoint y: 192, endPoint x: 277, endPoint y: 186, distance: 65.5
click at [331, 187] on input "[EMAIL_ADDRESS][DOMAIN_NAME]" at bounding box center [534, 190] width 407 height 13
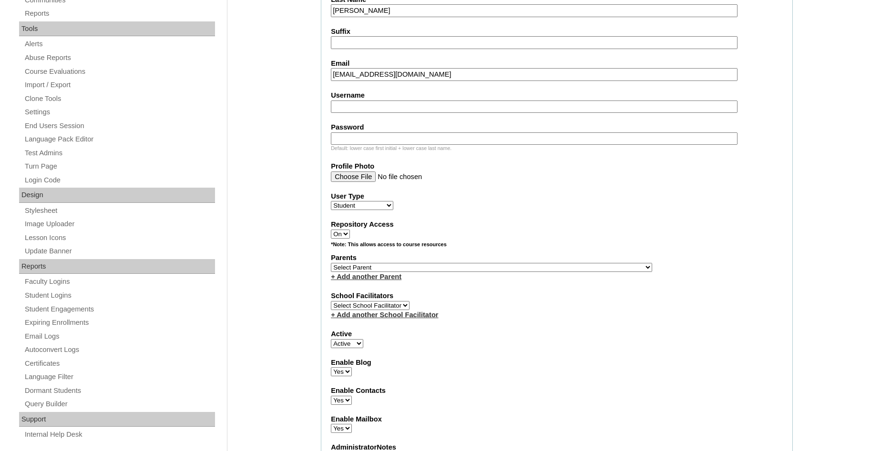
scroll to position [438, 0]
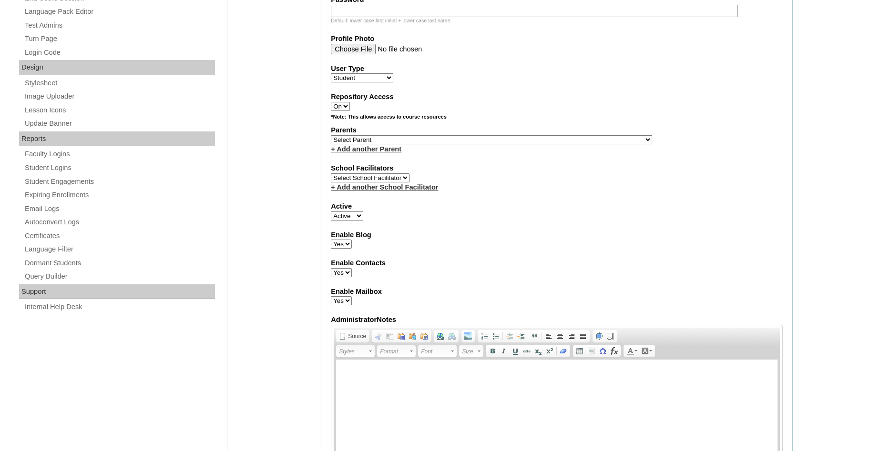
type input "[EMAIL_ADDRESS][DOMAIN_NAME]"
select select "25412"
click at [677, 185] on div "School Facilitators Select School Facilitator + Add another School Facilitator" at bounding box center [557, 177] width 452 height 29
click option "Brewer, Bree" at bounding box center [0, 0] width 0 height 0
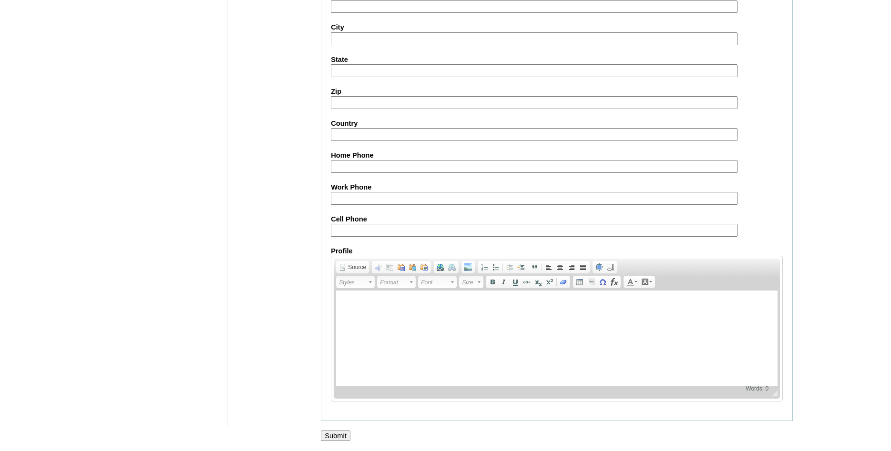
scroll to position [1014, 0]
click at [334, 431] on input "Submit" at bounding box center [336, 436] width 30 height 10
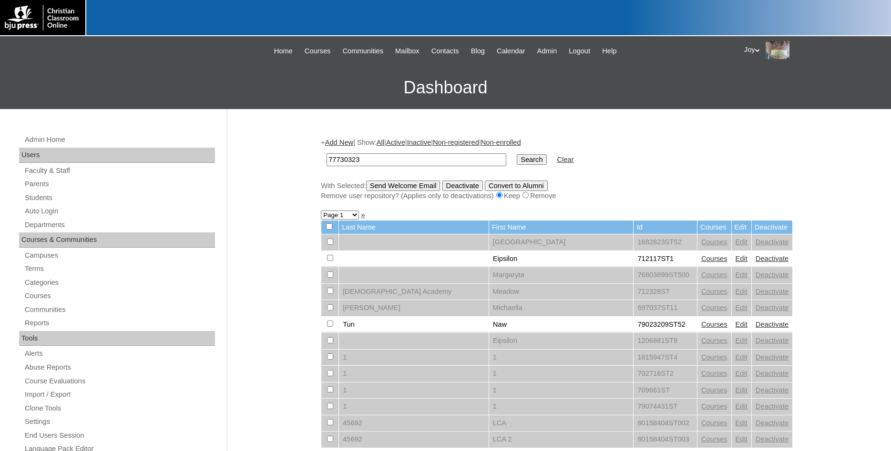
click at [506, 166] on input "77730323" at bounding box center [416, 159] width 180 height 13
type input "77730323"
click at [522, 161] on input "Search" at bounding box center [532, 159] width 30 height 10
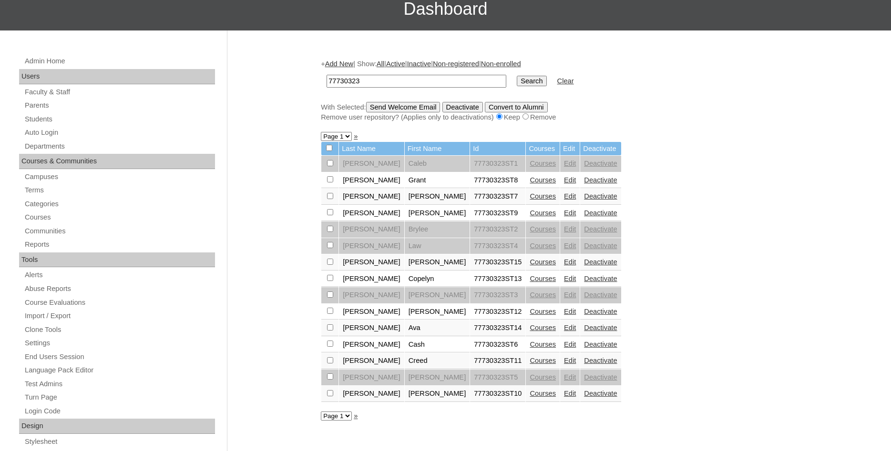
scroll to position [97, 0]
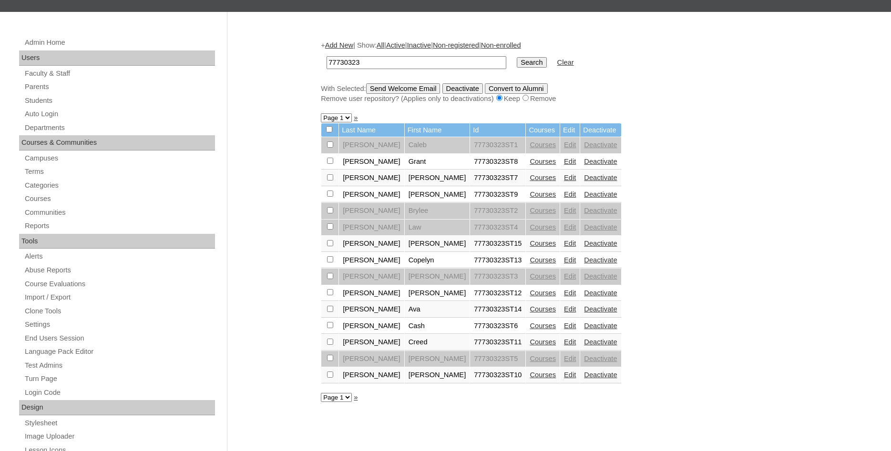
click at [530, 247] on link "Courses" at bounding box center [543, 244] width 26 height 8
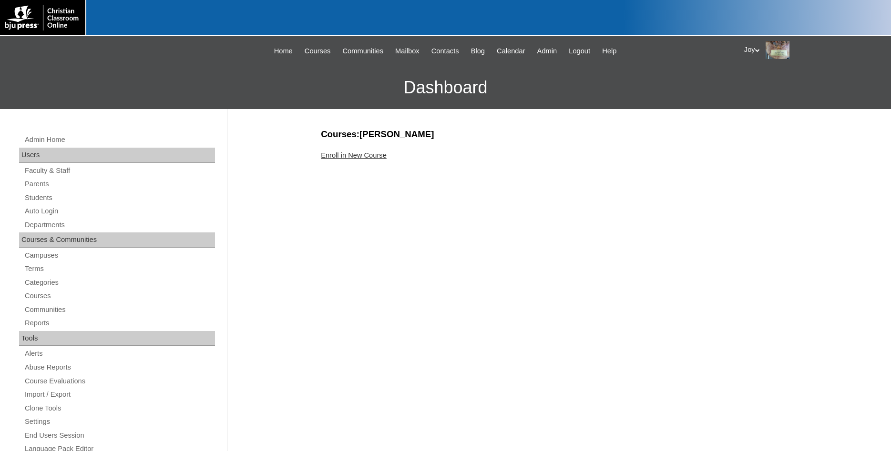
click at [358, 156] on link "Enroll in New Course" at bounding box center [354, 156] width 66 height 8
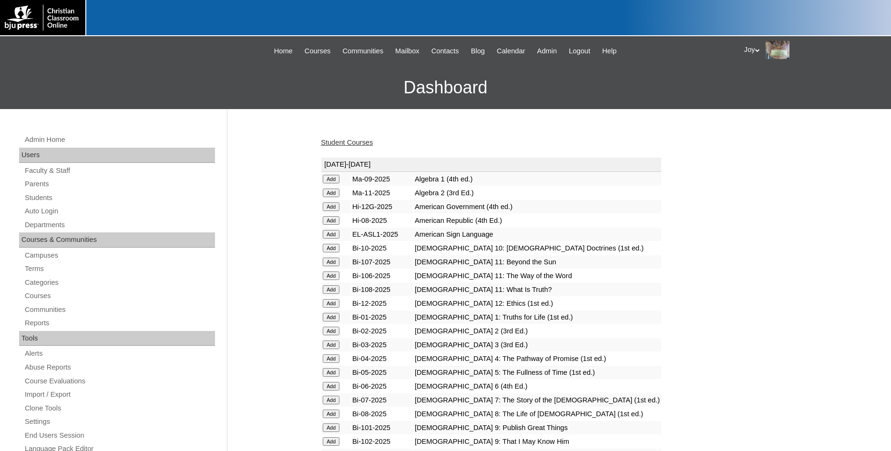
click at [336, 183] on input "Add" at bounding box center [331, 179] width 17 height 9
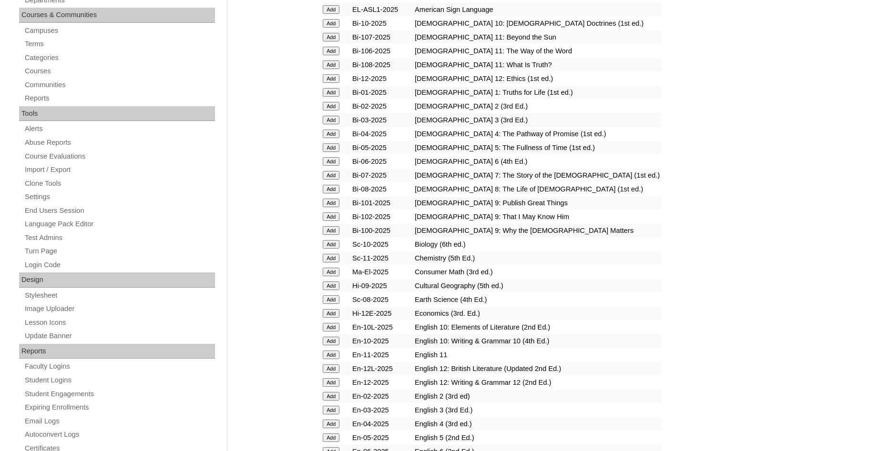
scroll to position [243, 0]
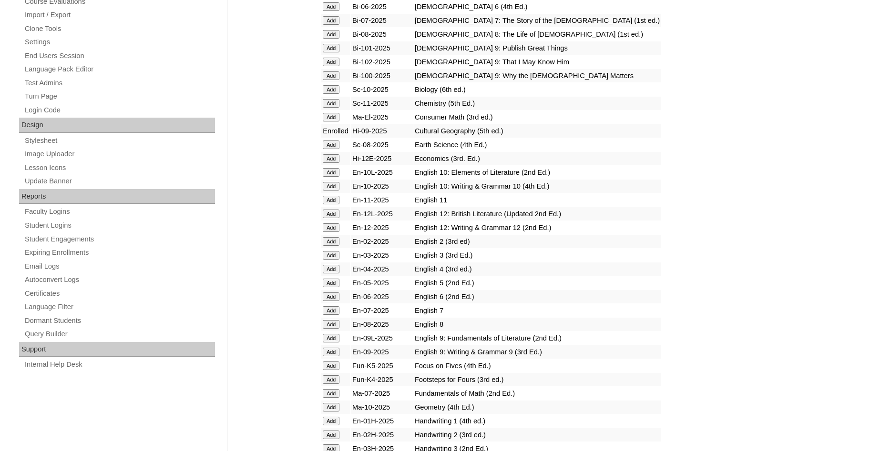
scroll to position [438, 0]
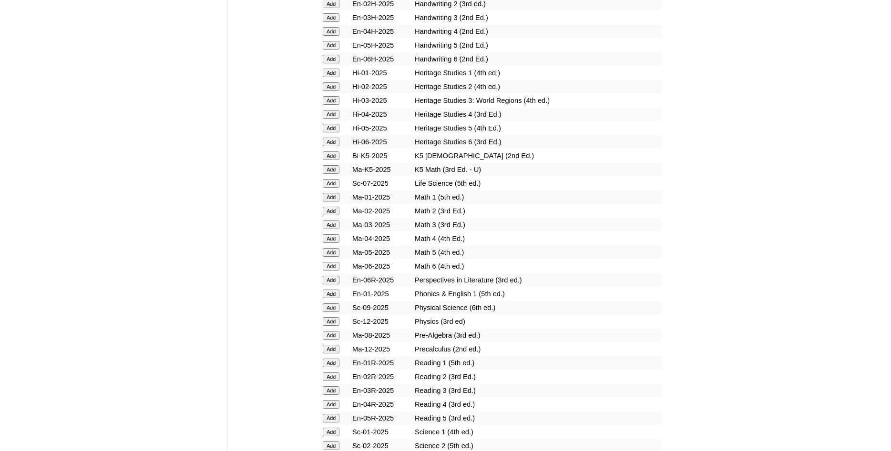
scroll to position [826, 0]
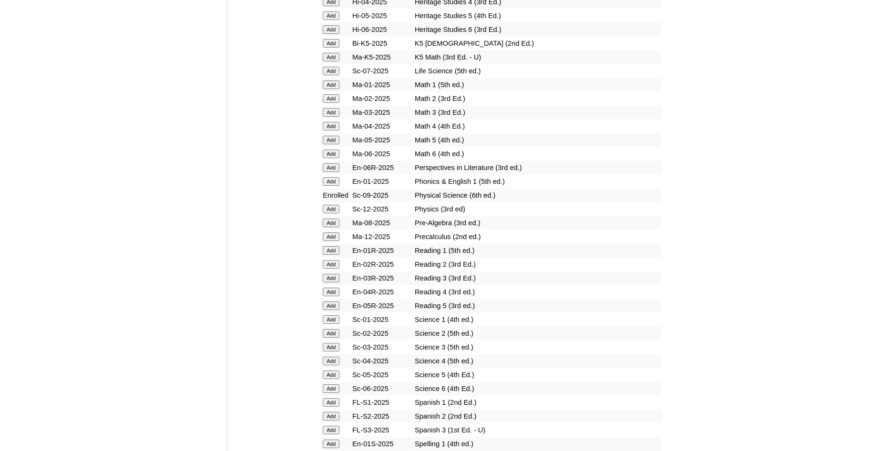
scroll to position [1021, 0]
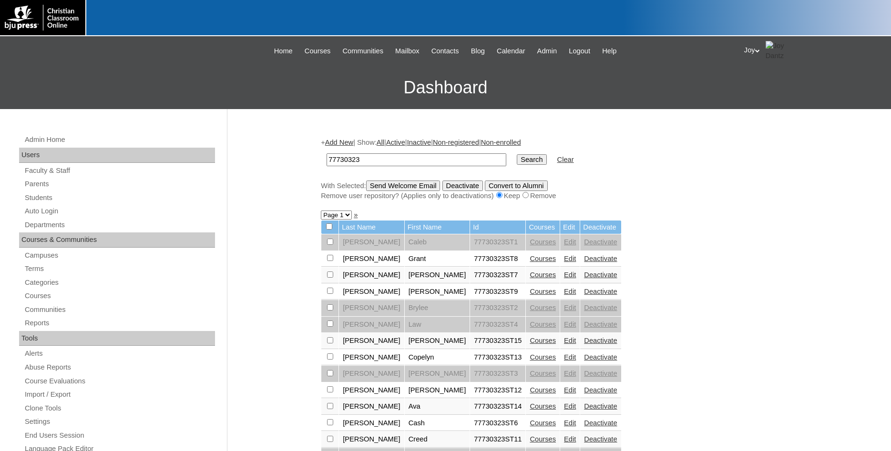
scroll to position [97, 0]
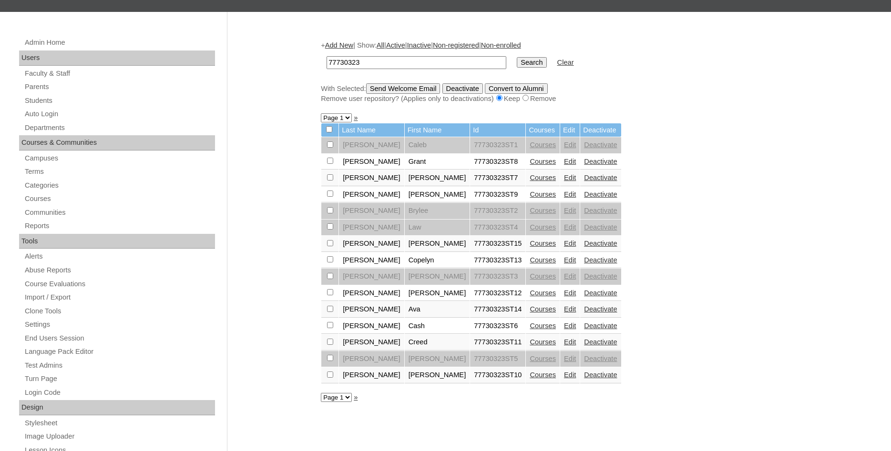
click at [328, 148] on input "checkbox" at bounding box center [330, 145] width 6 height 6
checkbox input "true"
click at [409, 84] on input "Send Welcome Email" at bounding box center [403, 88] width 74 height 10
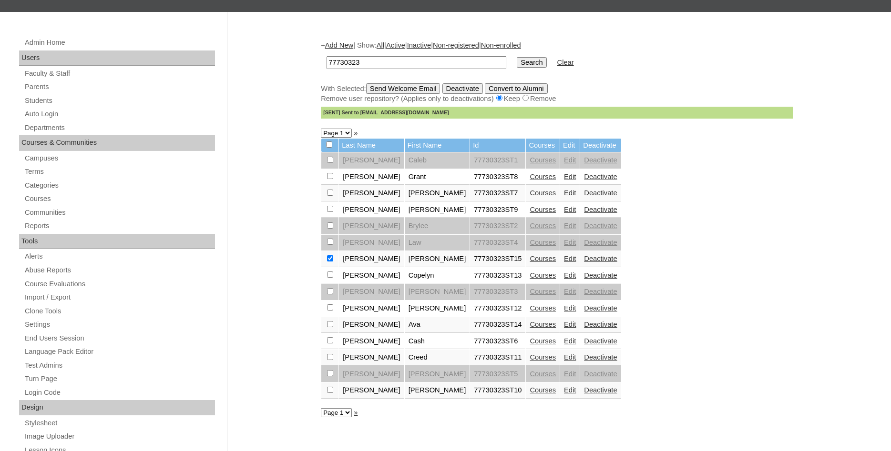
click at [530, 179] on link "Courses" at bounding box center [543, 177] width 26 height 8
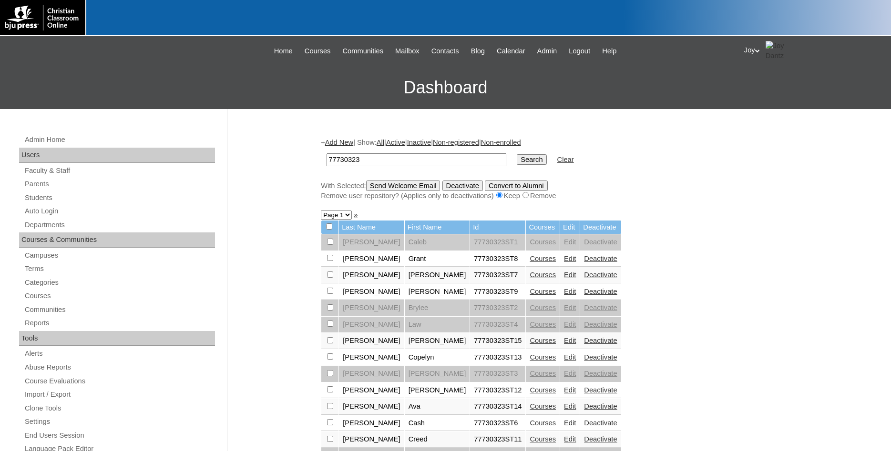
scroll to position [97, 0]
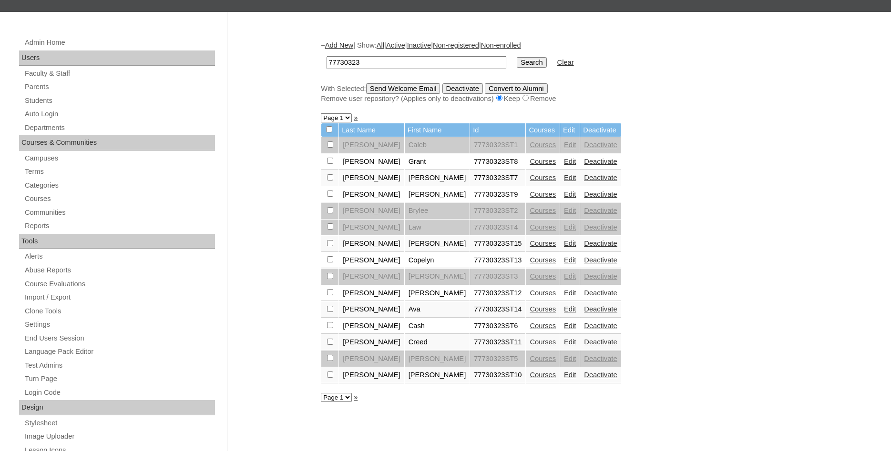
click at [564, 165] on link "Edit" at bounding box center [570, 162] width 12 height 8
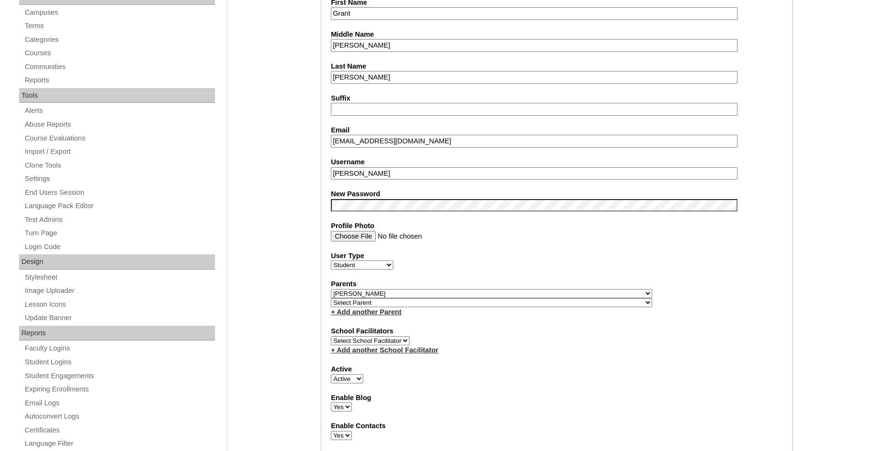
scroll to position [292, 0]
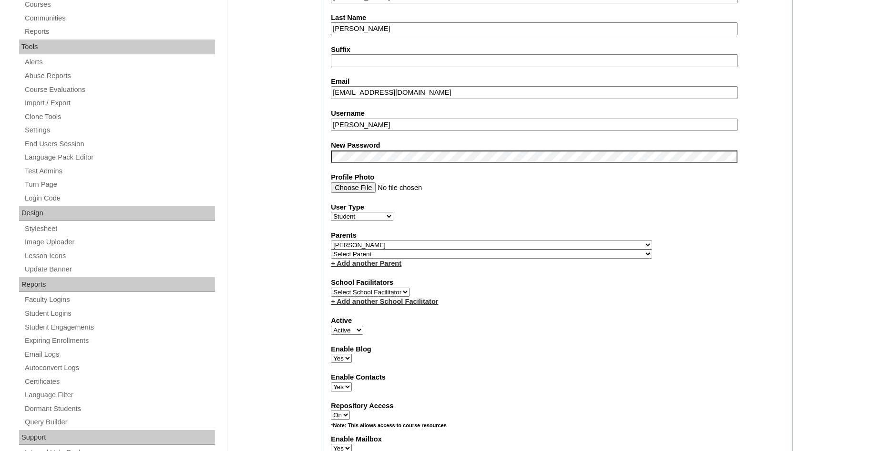
drag, startPoint x: 400, startPoint y: 123, endPoint x: 296, endPoint y: 114, distance: 104.8
click at [331, 119] on input "Grant Holm" at bounding box center [534, 125] width 407 height 13
click at [731, 306] on div "+ Add another School Facilitator" at bounding box center [557, 302] width 452 height 10
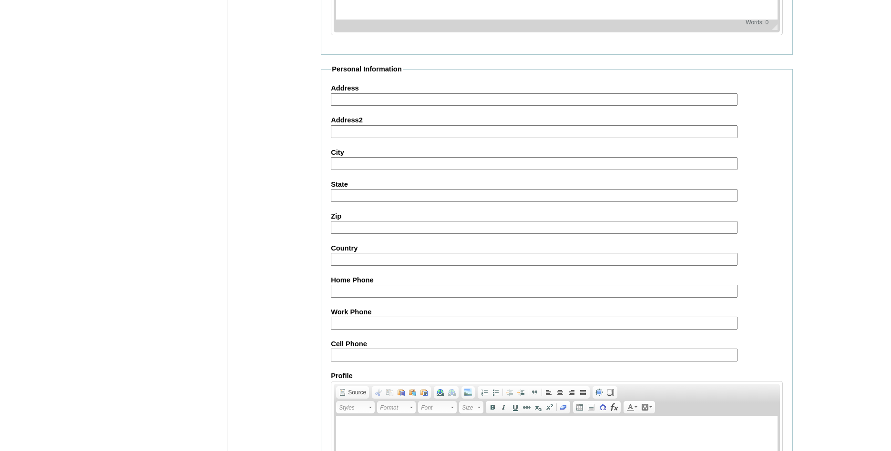
scroll to position [1018, 0]
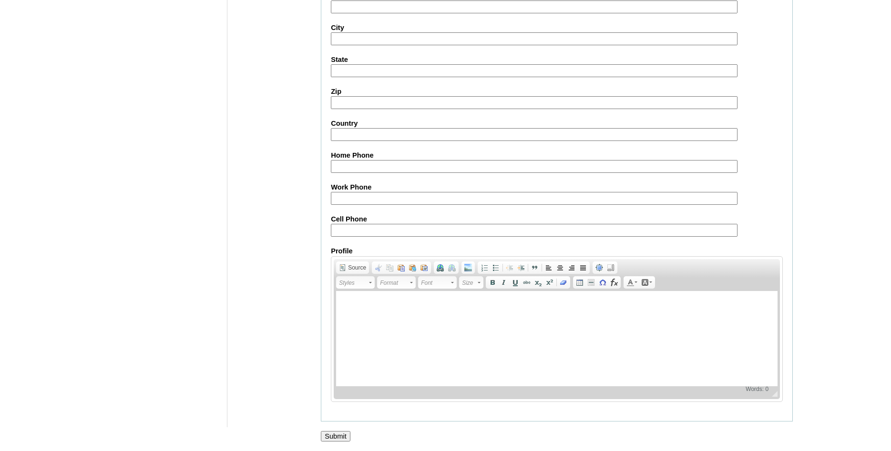
click at [337, 436] on input "Submit" at bounding box center [336, 436] width 30 height 10
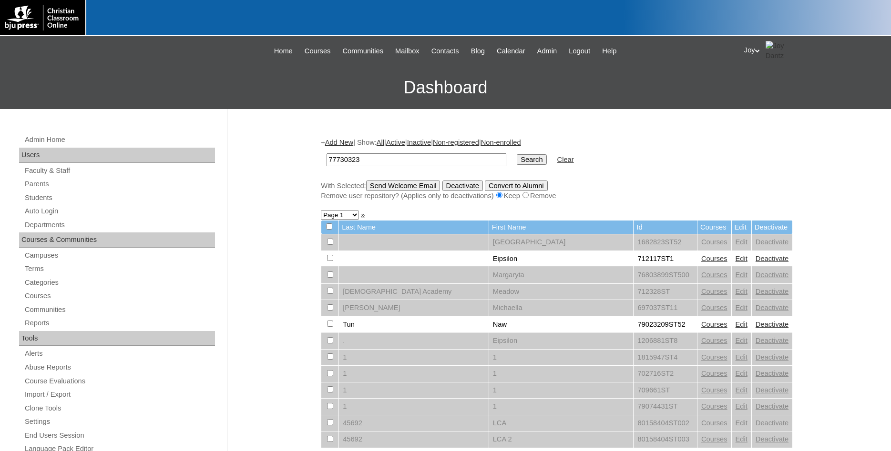
type input "77730323"
click at [517, 155] on input "Search" at bounding box center [532, 159] width 30 height 10
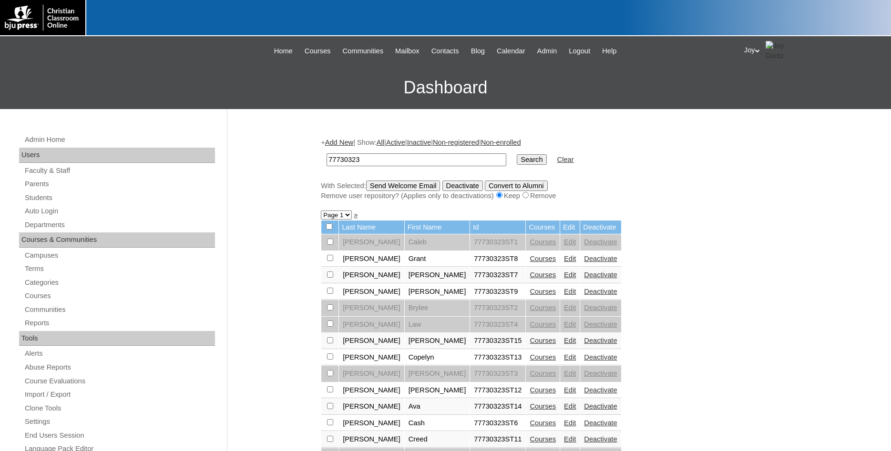
click at [530, 260] on link "Courses" at bounding box center [543, 259] width 26 height 8
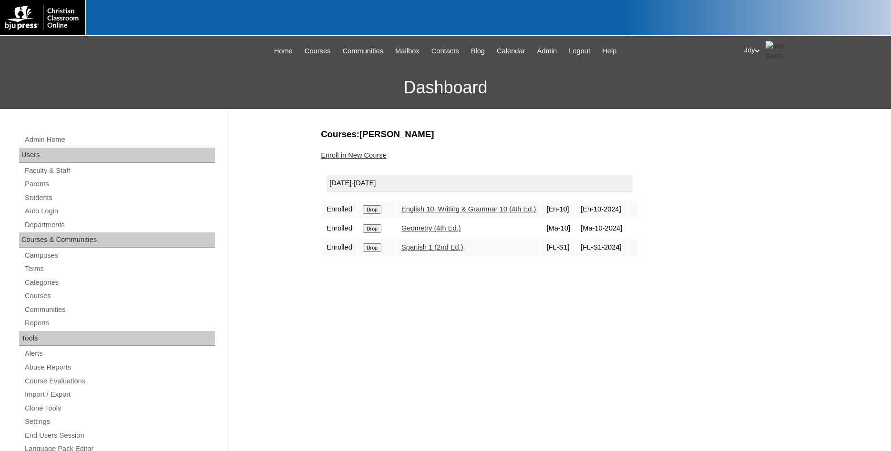
click at [348, 153] on link "Enroll in New Course" at bounding box center [354, 156] width 66 height 8
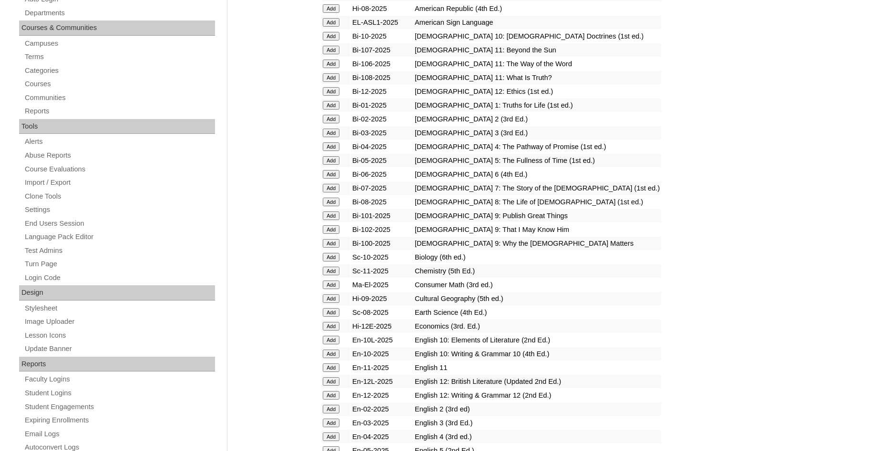
scroll to position [389, 0]
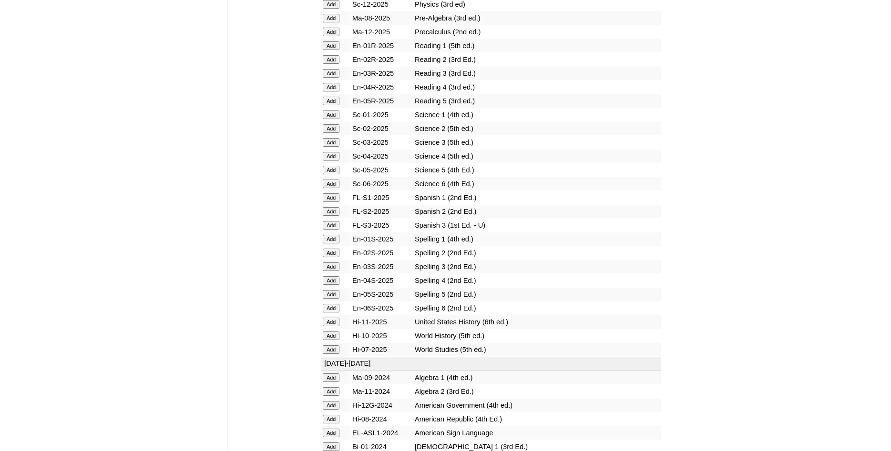
scroll to position [1167, 0]
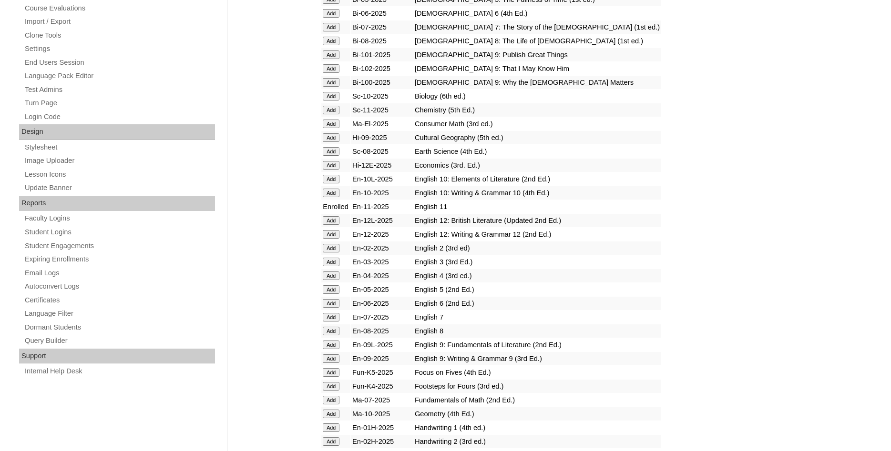
scroll to position [438, 0]
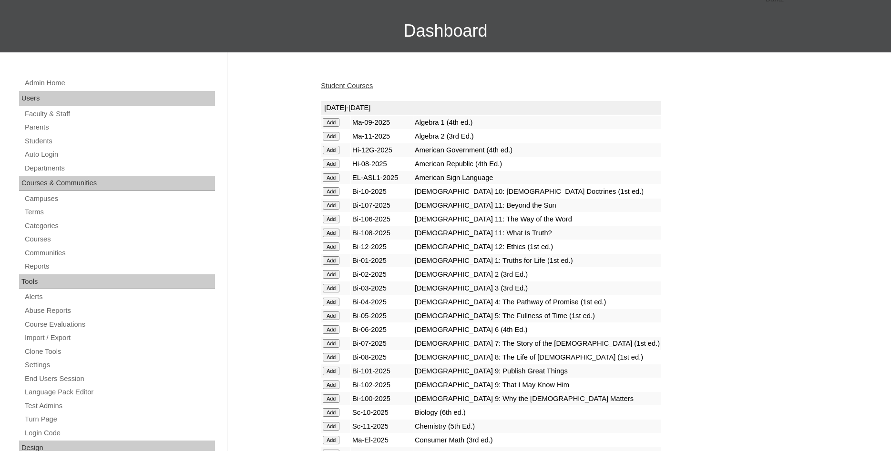
scroll to position [194, 0]
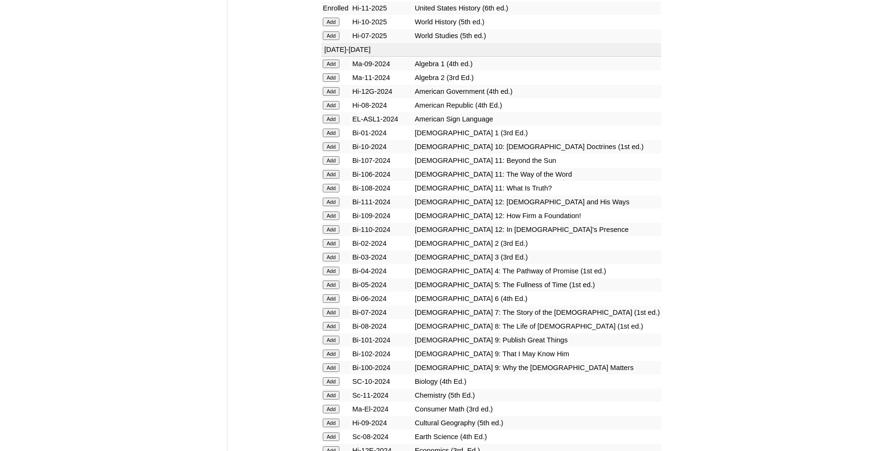
scroll to position [1504, 0]
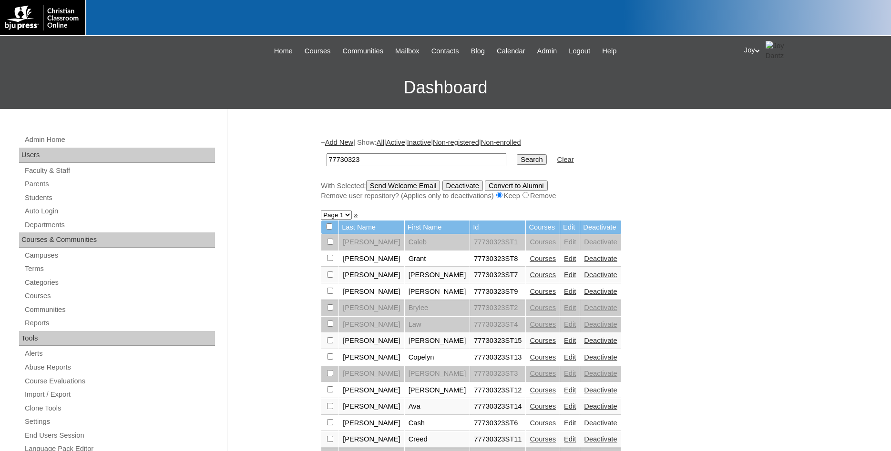
type input "77730323"
drag, startPoint x: 329, startPoint y: 260, endPoint x: 331, endPoint y: 252, distance: 7.9
click at [328, 245] on input "checkbox" at bounding box center [330, 242] width 6 height 6
checkbox input "true"
click at [407, 184] on input "Send Welcome Email" at bounding box center [403, 186] width 74 height 10
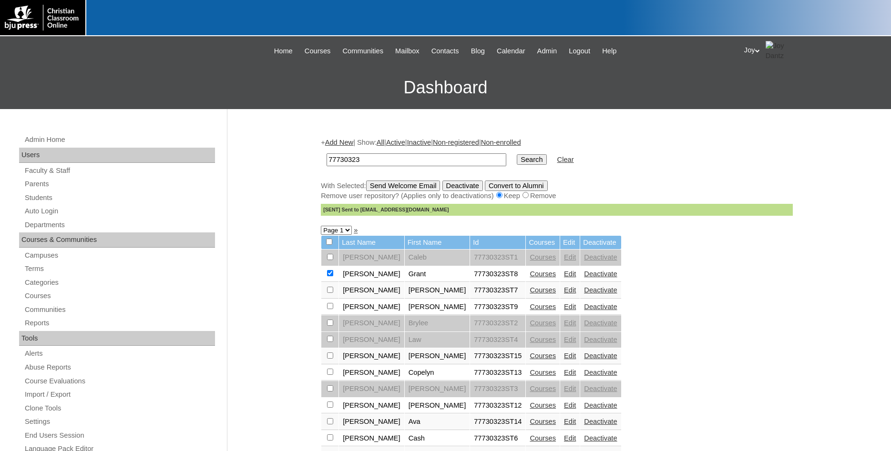
click at [530, 293] on link "Courses" at bounding box center [543, 290] width 26 height 8
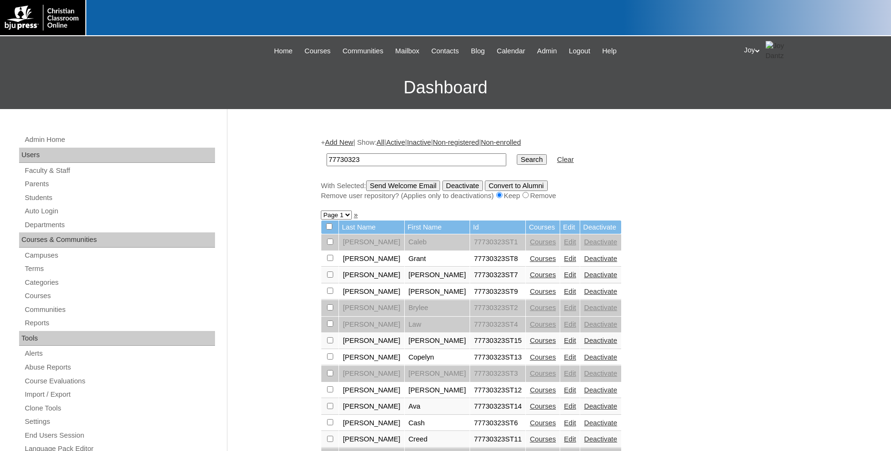
click at [564, 278] on link "Edit" at bounding box center [570, 275] width 12 height 8
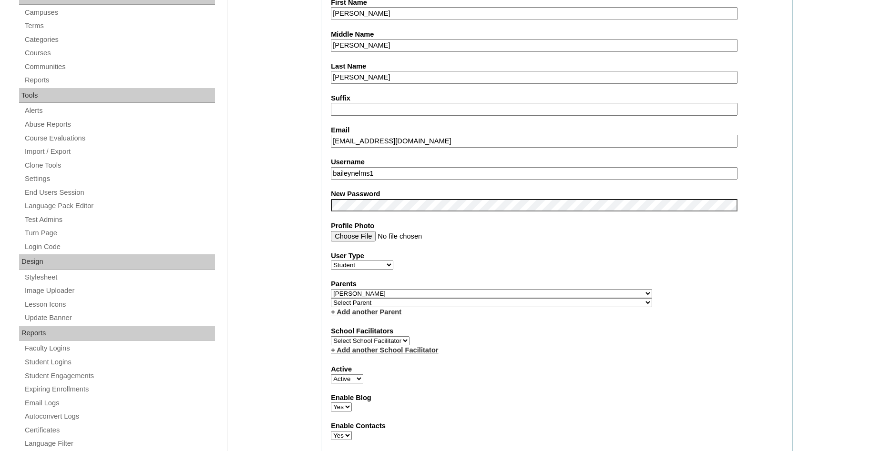
click at [403, 166] on label "Username" at bounding box center [557, 162] width 452 height 10
click at [403, 167] on input "baileynelms1" at bounding box center [534, 173] width 407 height 13
click at [398, 172] on input "baileynelms1" at bounding box center [534, 173] width 407 height 13
drag, startPoint x: 398, startPoint y: 172, endPoint x: 247, endPoint y: 168, distance: 150.7
click at [331, 168] on input "baileynelms1" at bounding box center [534, 173] width 407 height 13
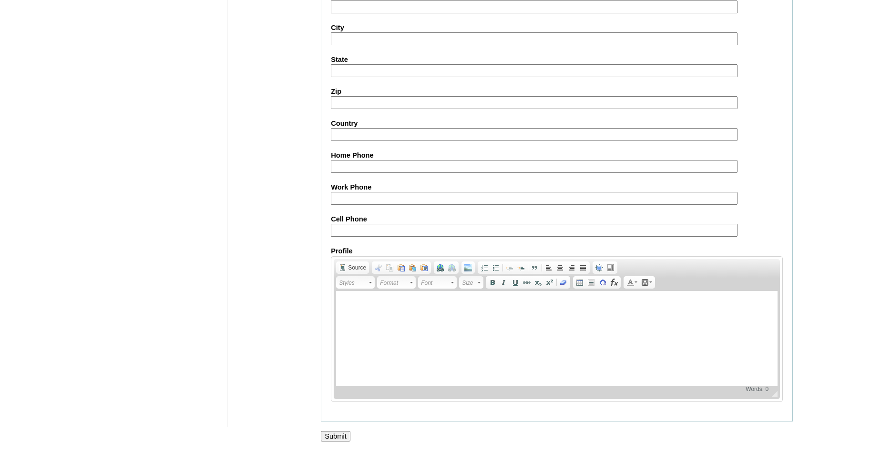
scroll to position [411, 0]
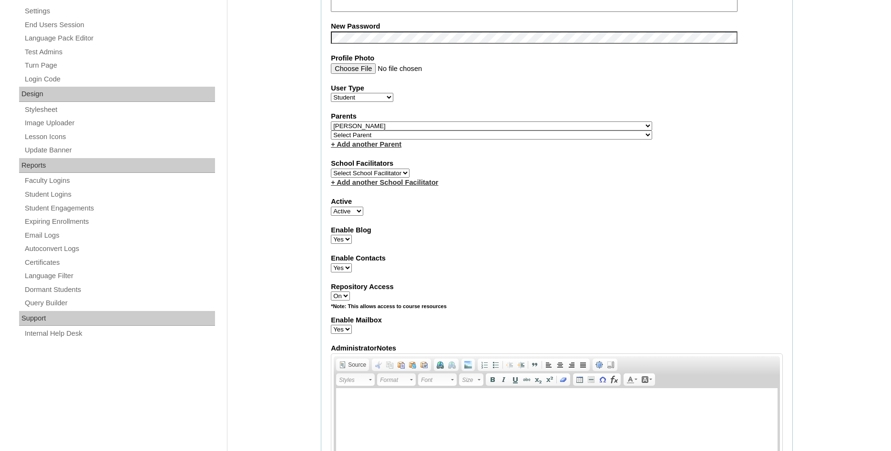
click at [330, 433] on form "Account Information User Id 77730323ST7 Title First Name Bailey Middle Name Eva…" at bounding box center [557, 388] width 472 height 1285
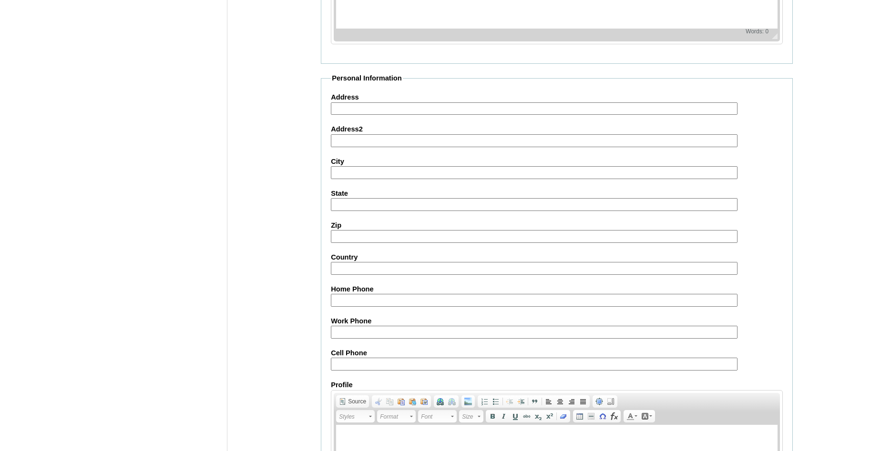
scroll to position [1018, 0]
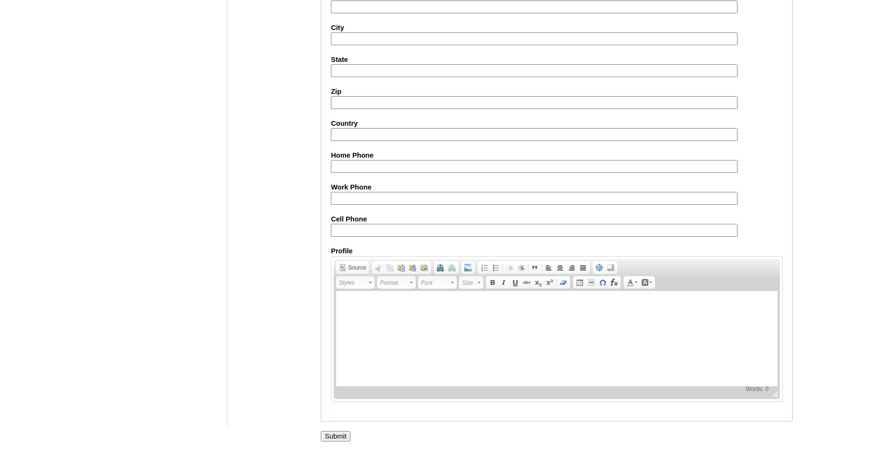
click at [332, 438] on input "Submit" at bounding box center [336, 436] width 30 height 10
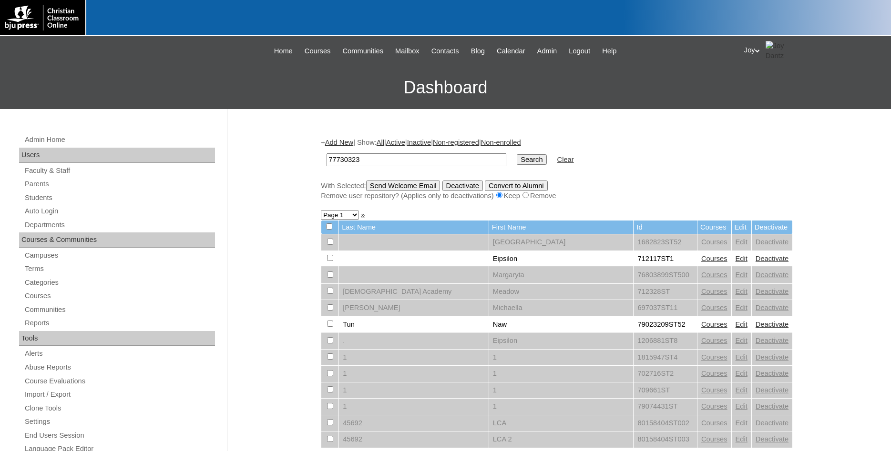
type input "77730323"
click at [517, 164] on input "Search" at bounding box center [532, 159] width 30 height 10
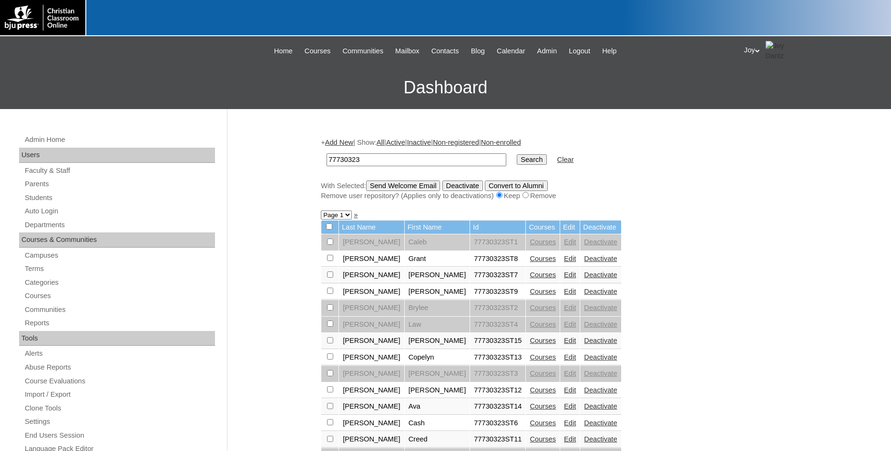
click at [530, 279] on link "Courses" at bounding box center [543, 275] width 26 height 8
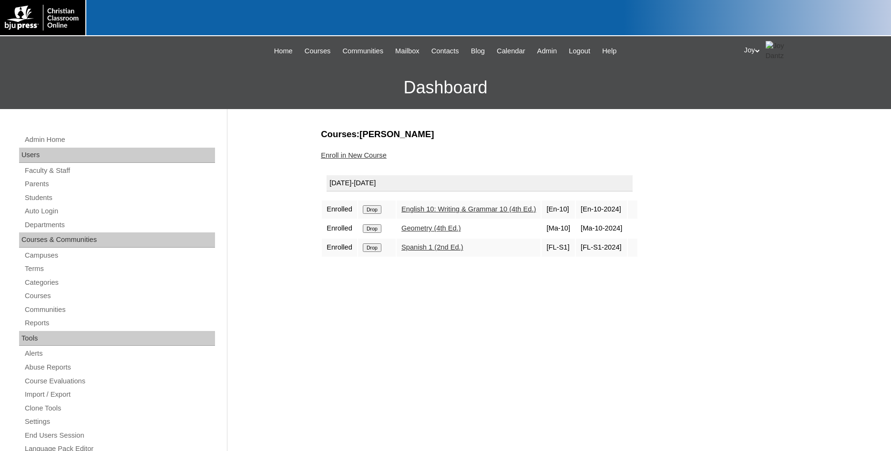
click at [355, 157] on link "Enroll in New Course" at bounding box center [354, 156] width 66 height 8
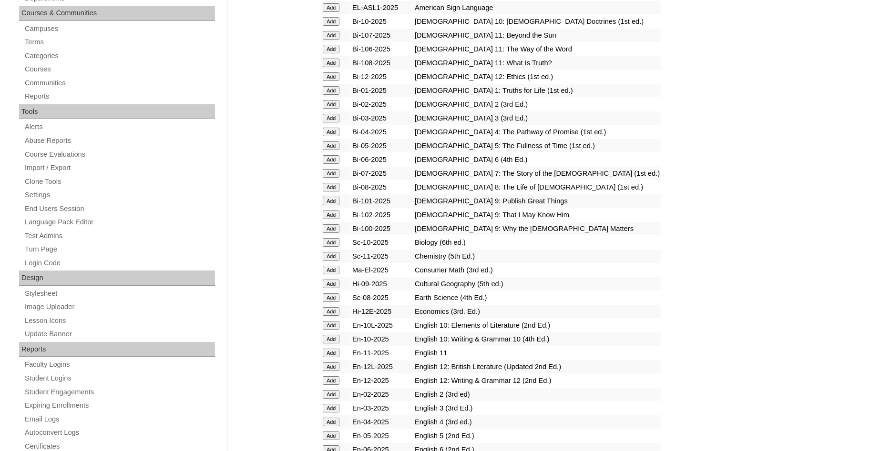
scroll to position [243, 0]
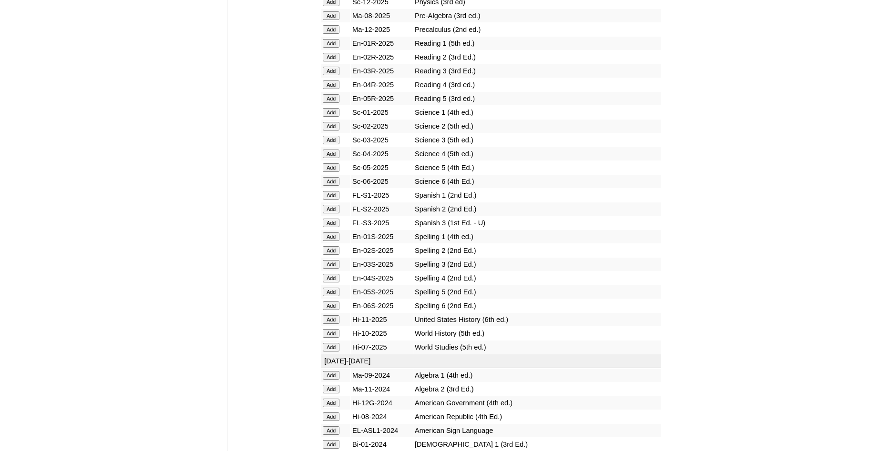
scroll to position [1118, 0]
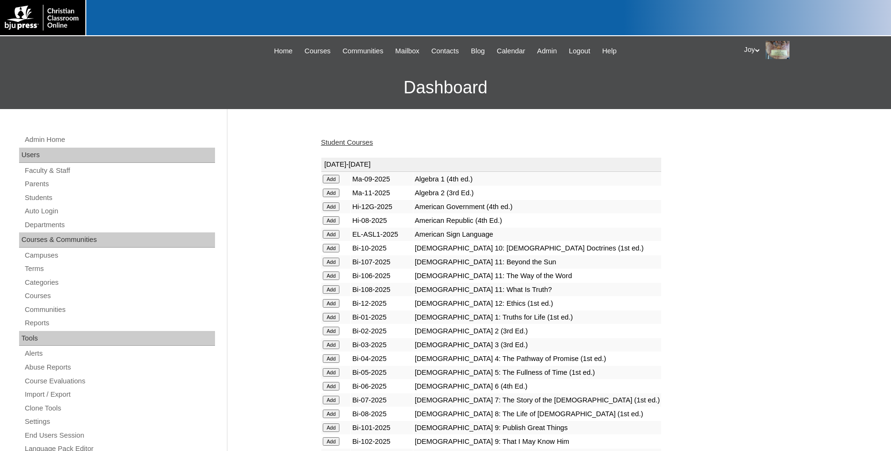
click at [325, 184] on input "Add" at bounding box center [331, 179] width 17 height 9
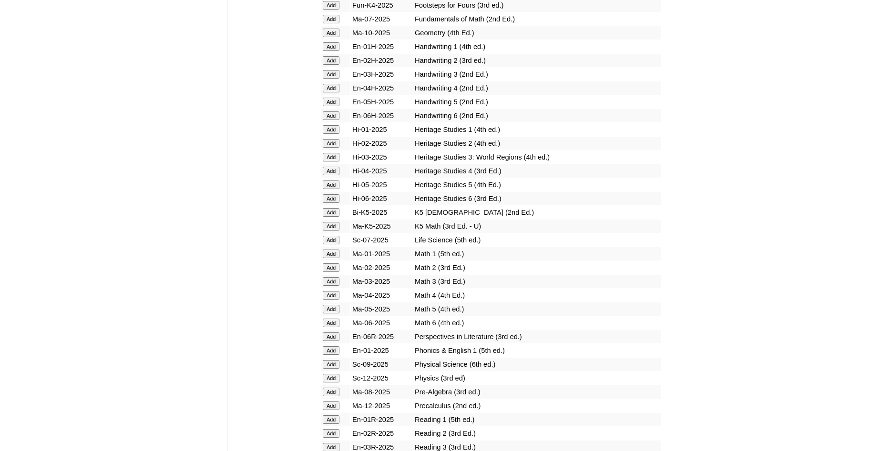
scroll to position [875, 0]
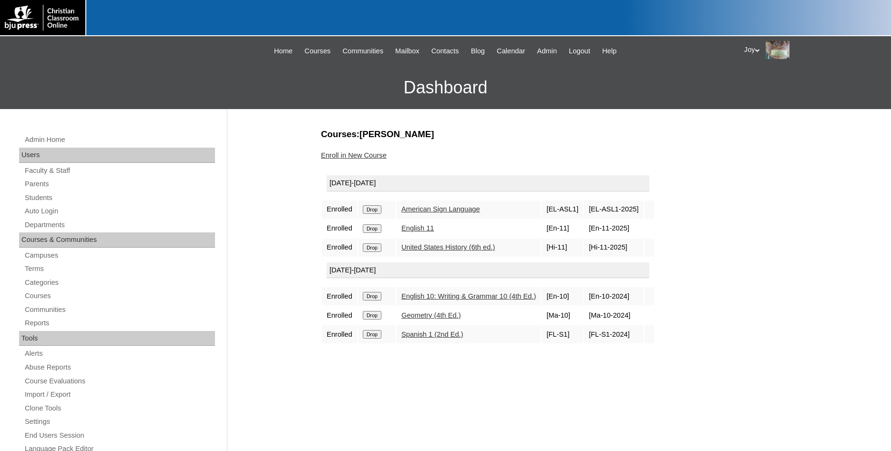
click at [348, 154] on link "Enroll in New Course" at bounding box center [354, 156] width 66 height 8
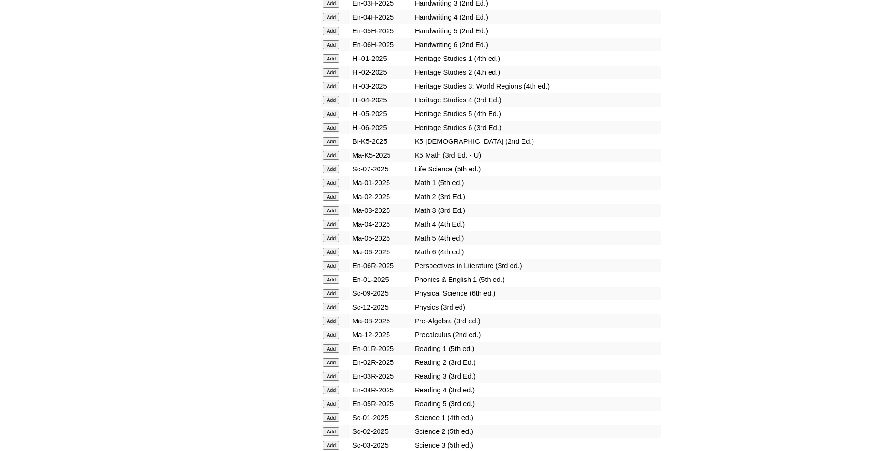
scroll to position [826, 0]
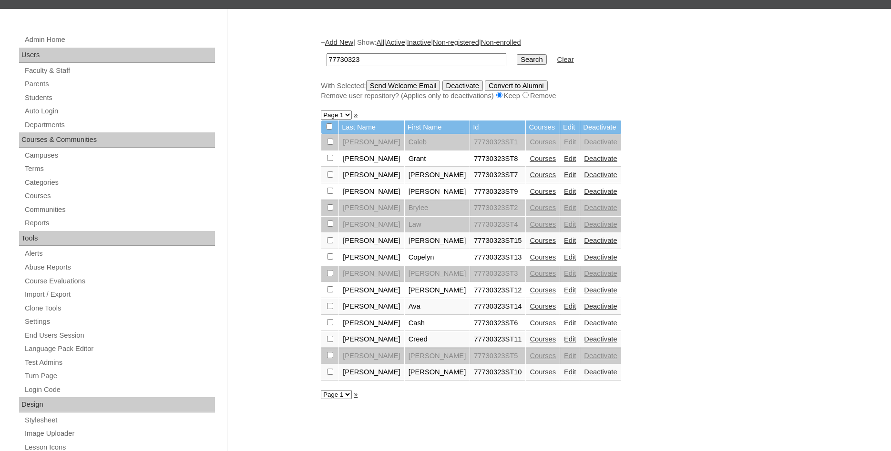
scroll to position [49, 0]
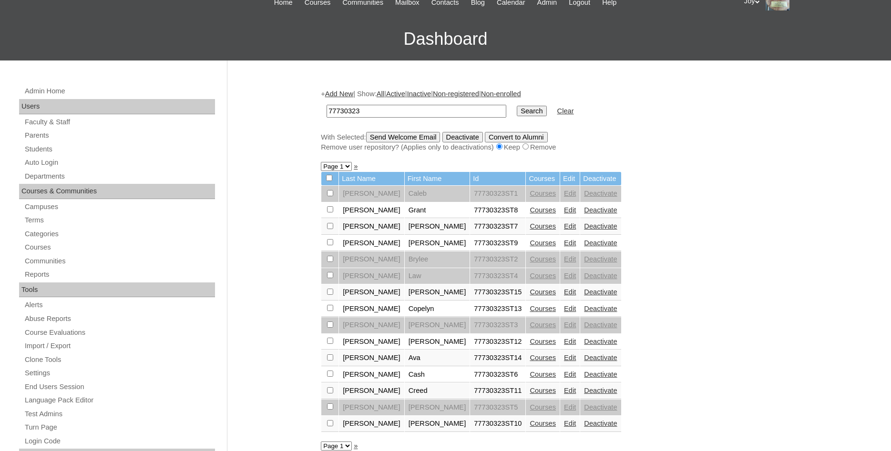
click at [346, 94] on link "Add New" at bounding box center [339, 94] width 28 height 8
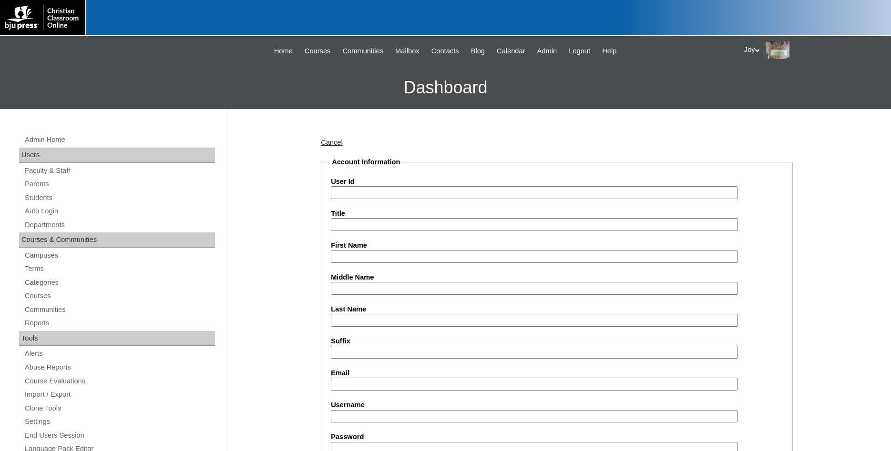
paste input "77730323"
type input "77730323ST16"
click at [356, 260] on input "First Name" at bounding box center [534, 256] width 407 height 13
type input "[PERSON_NAME]"
click at [431, 319] on input "Last Name" at bounding box center [534, 320] width 407 height 13
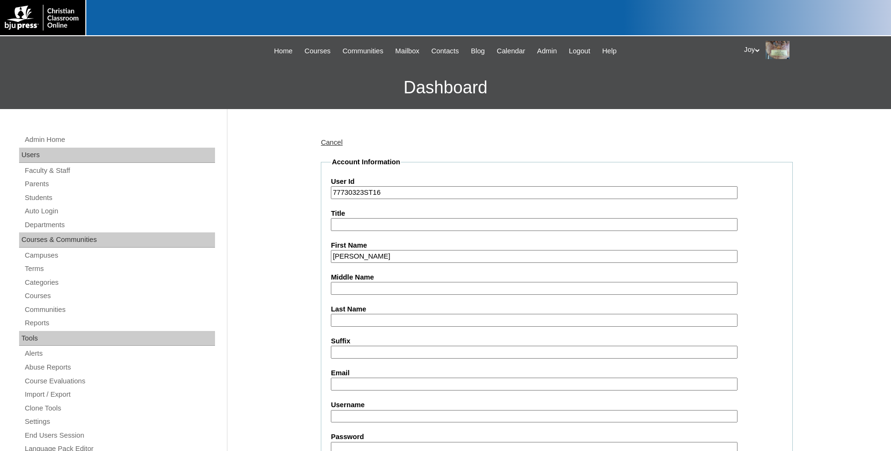
click at [427, 319] on input "Last Name" at bounding box center [534, 320] width 407 height 13
type input "[PERSON_NAME]"
click at [406, 385] on input "Email" at bounding box center [534, 384] width 407 height 13
click at [350, 401] on label "Username" at bounding box center [557, 405] width 452 height 10
click at [350, 410] on input "Username" at bounding box center [534, 416] width 407 height 13
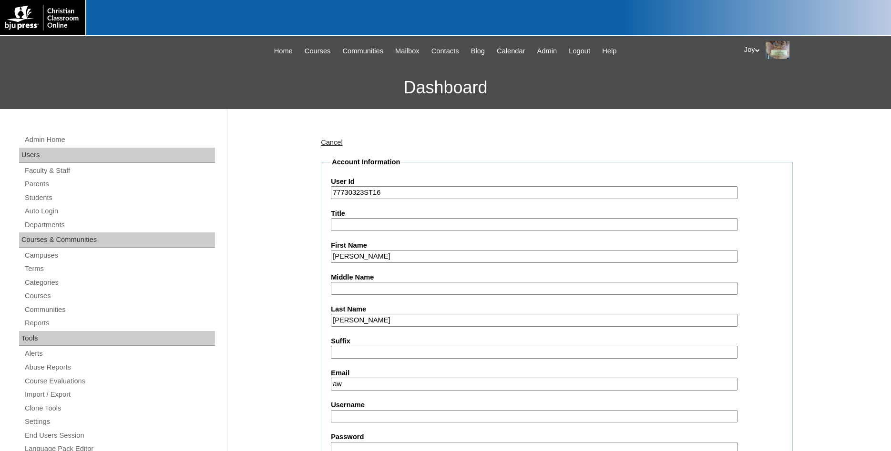
click at [348, 390] on input "aw" at bounding box center [534, 384] width 407 height 13
click at [350, 384] on input "aw" at bounding box center [534, 384] width 407 height 13
drag, startPoint x: 355, startPoint y: 386, endPoint x: 348, endPoint y: 387, distance: 7.2
click at [348, 387] on input "aw008ppa@providence-academy.net" at bounding box center [534, 384] width 407 height 13
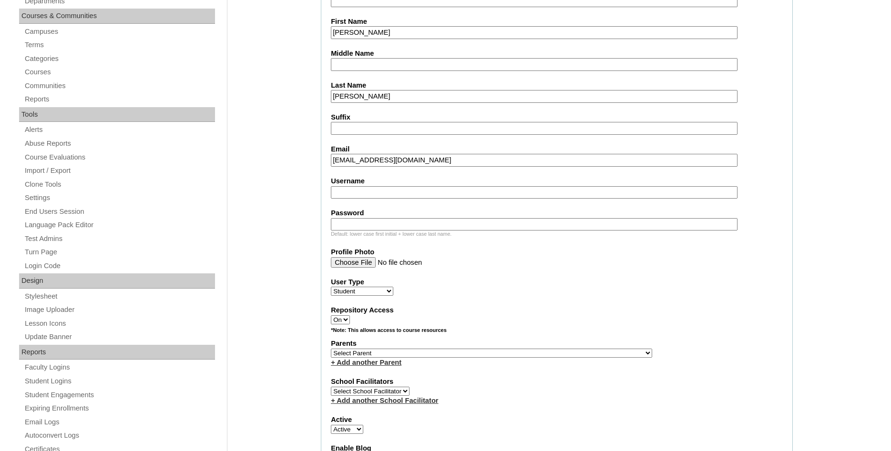
scroll to position [243, 0]
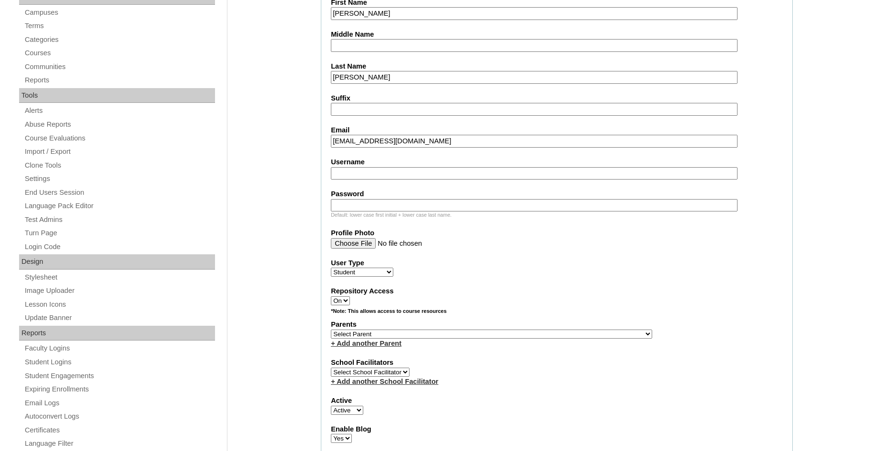
type input "aw010ppa@providence-academy.net"
select select "25412"
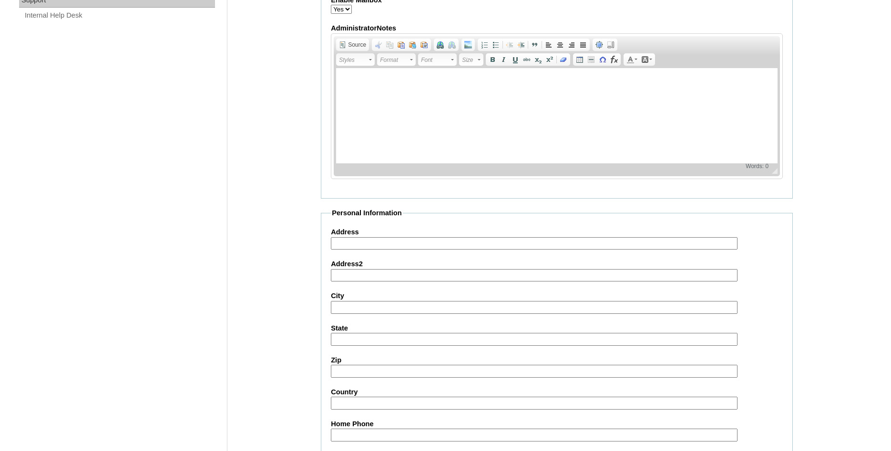
scroll to position [1014, 0]
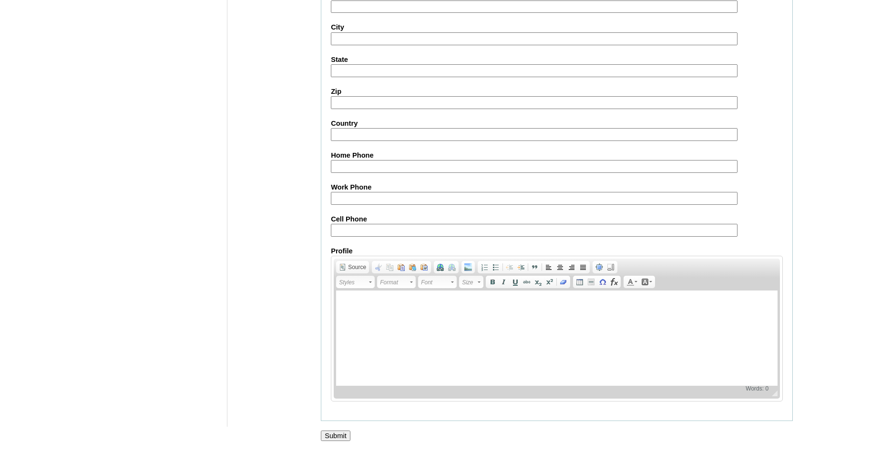
click at [336, 436] on input "Submit" at bounding box center [336, 436] width 30 height 10
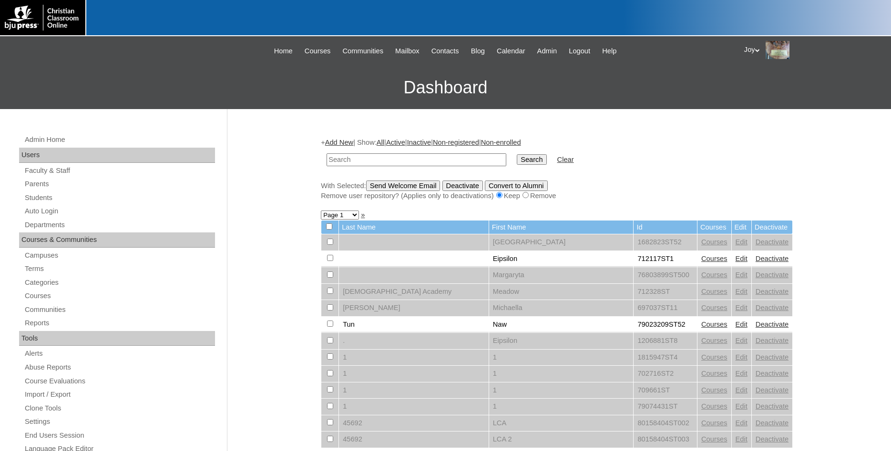
click at [400, 162] on input "text" at bounding box center [416, 159] width 180 height 13
type input "77730323"
click at [522, 169] on td "Search" at bounding box center [531, 160] width 39 height 22
click at [523, 163] on input "Search" at bounding box center [532, 159] width 30 height 10
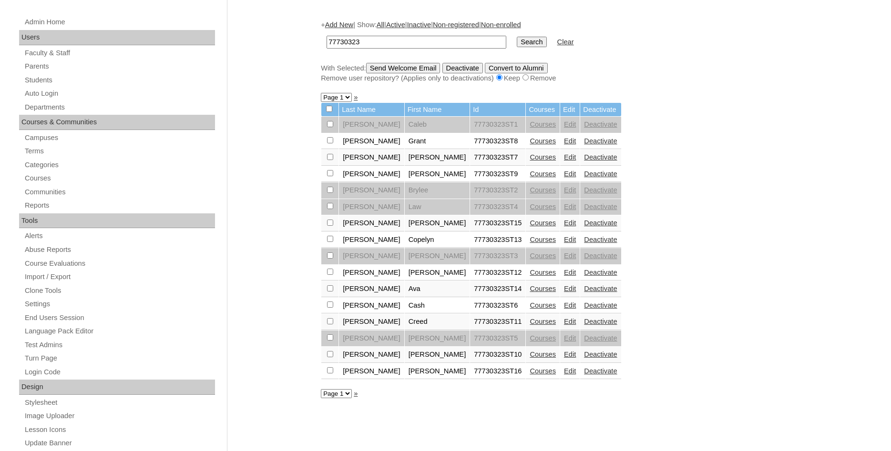
scroll to position [194, 0]
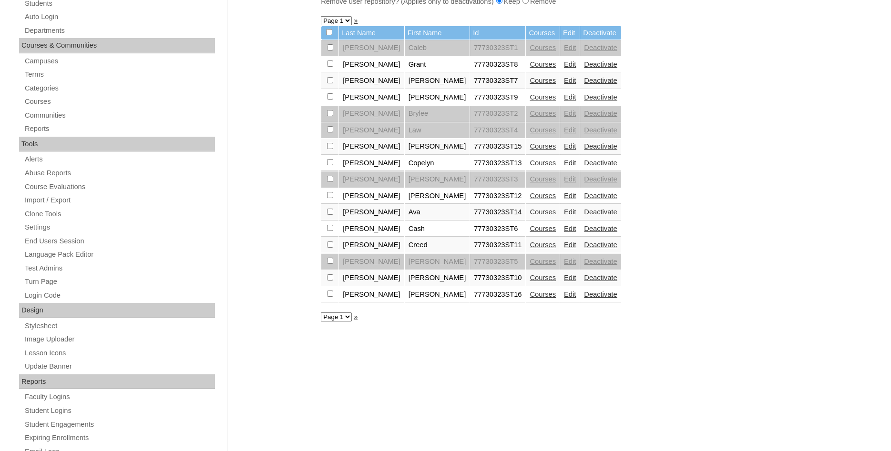
click at [328, 51] on input "checkbox" at bounding box center [330, 47] width 6 height 6
checkbox input "true"
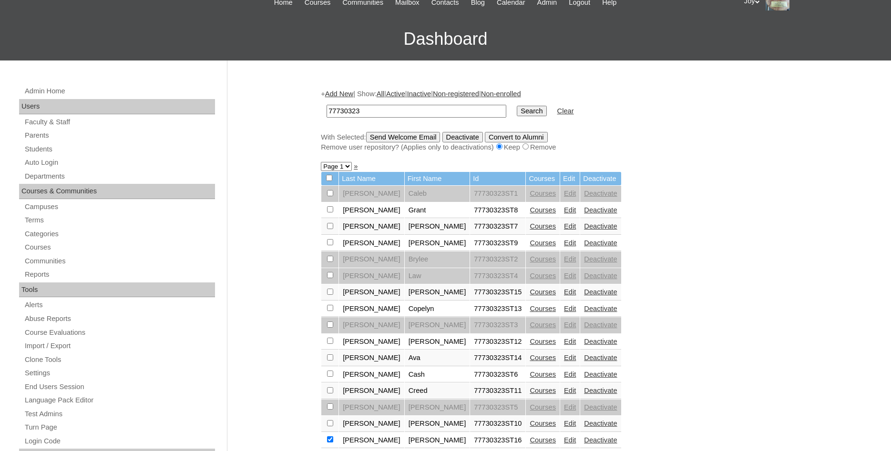
scroll to position [0, 0]
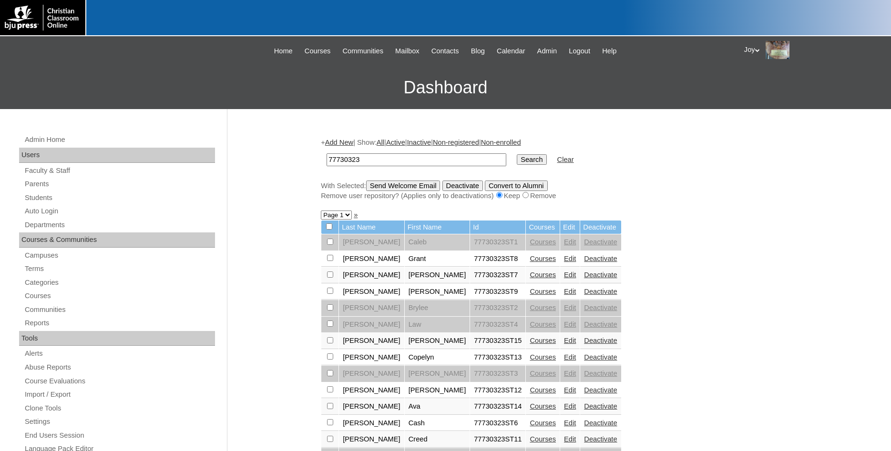
click at [483, 188] on input "Deactivate" at bounding box center [462, 186] width 41 height 10
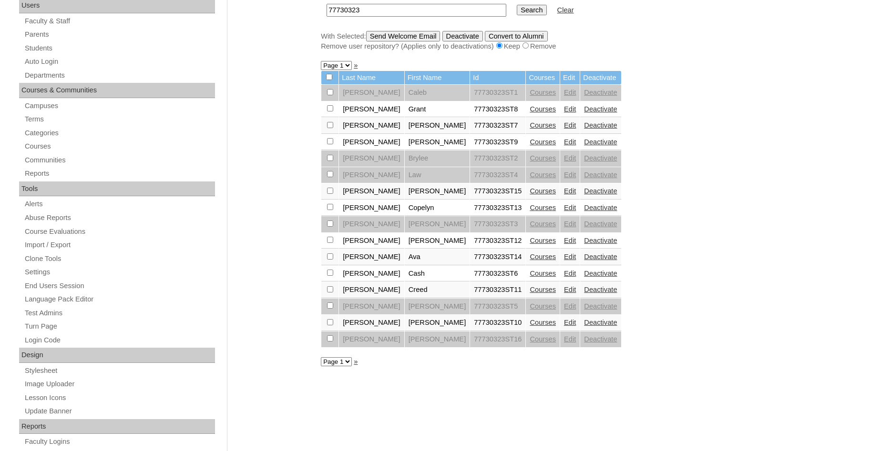
scroll to position [194, 0]
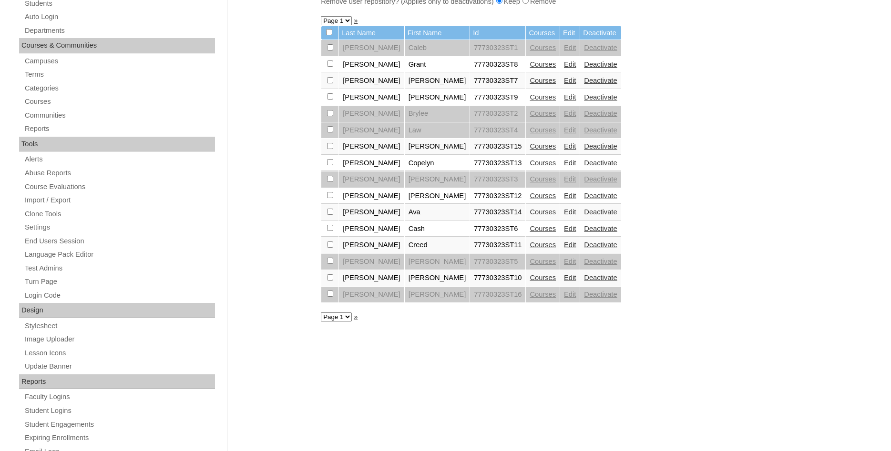
click at [530, 282] on link "Courses" at bounding box center [543, 278] width 26 height 8
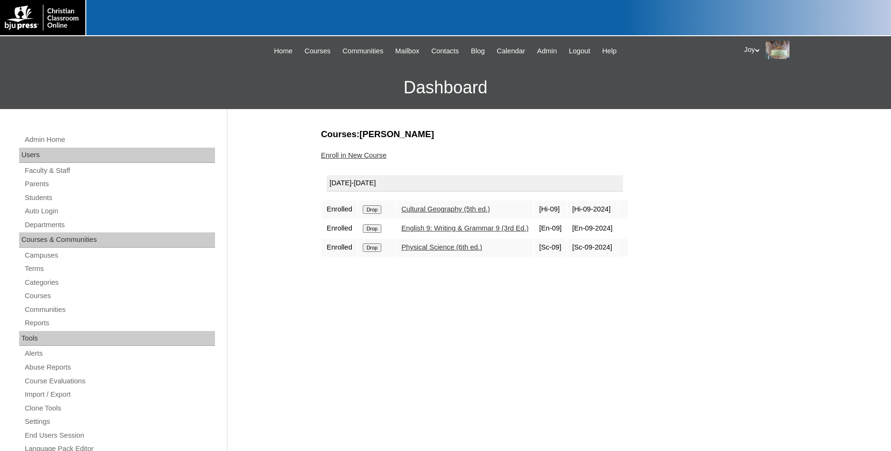
click at [351, 153] on link "Enroll in New Course" at bounding box center [354, 156] width 66 height 8
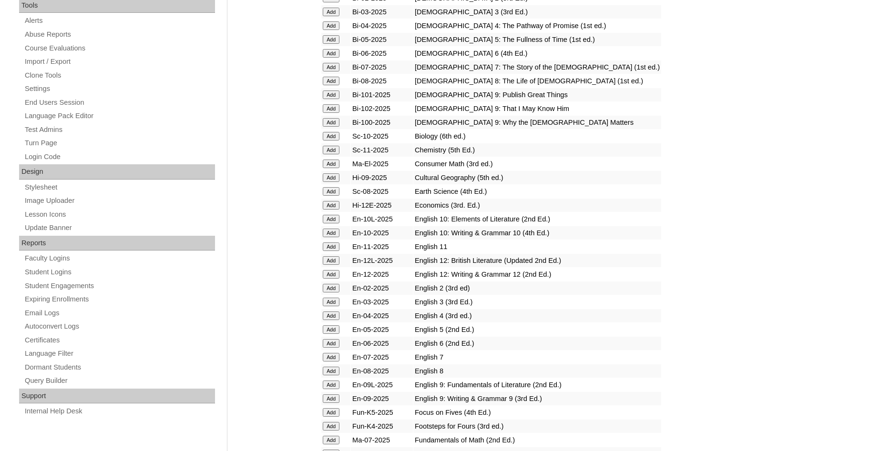
scroll to position [340, 0]
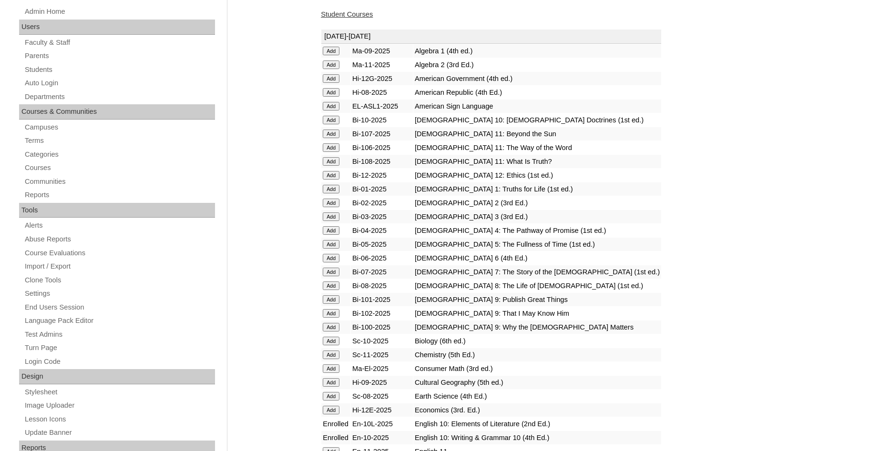
scroll to position [146, 0]
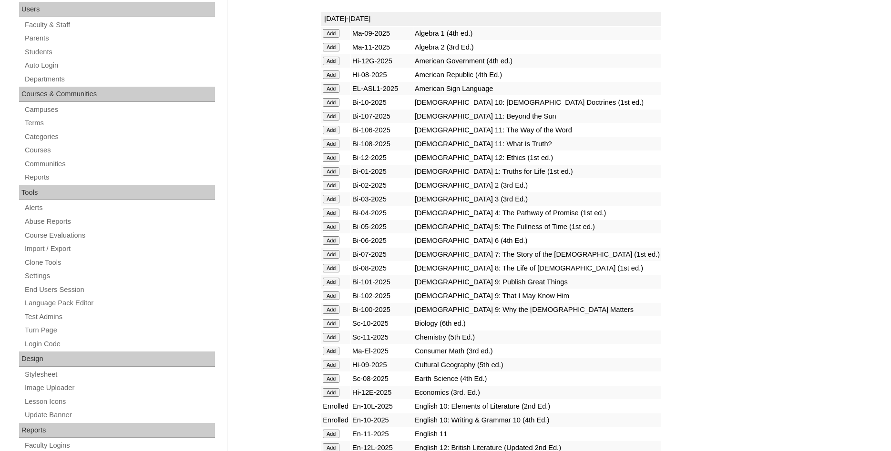
click at [333, 38] on input "Add" at bounding box center [331, 33] width 17 height 9
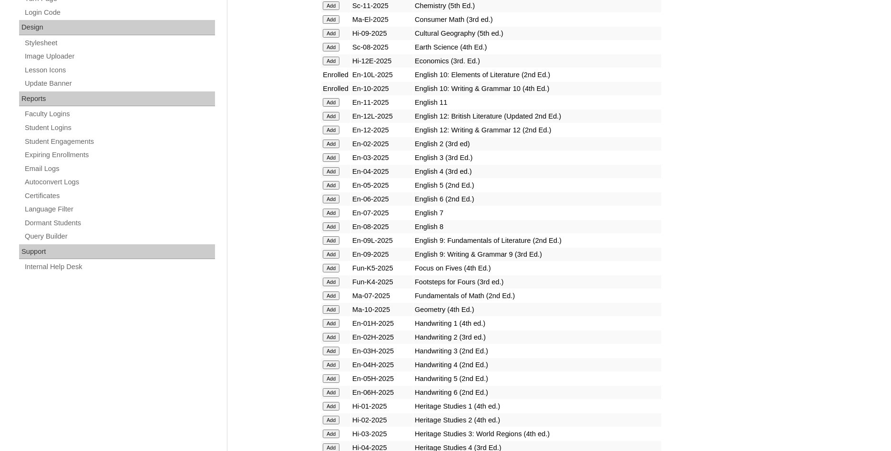
scroll to position [486, 0]
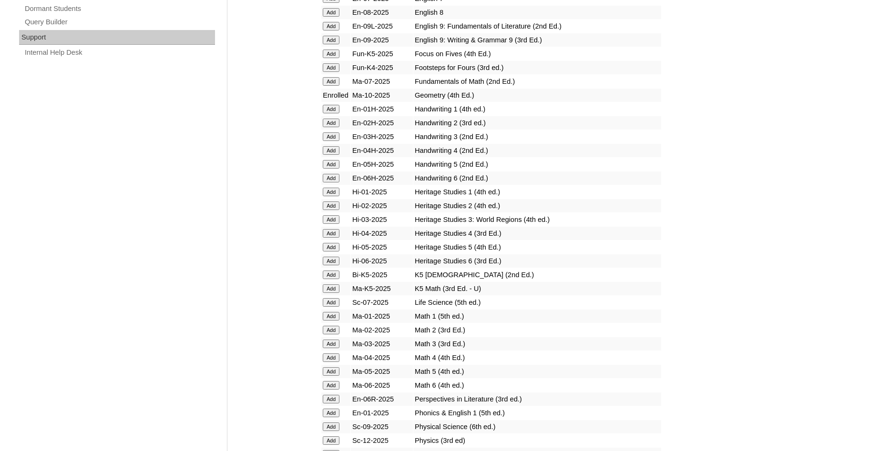
scroll to position [1118, 0]
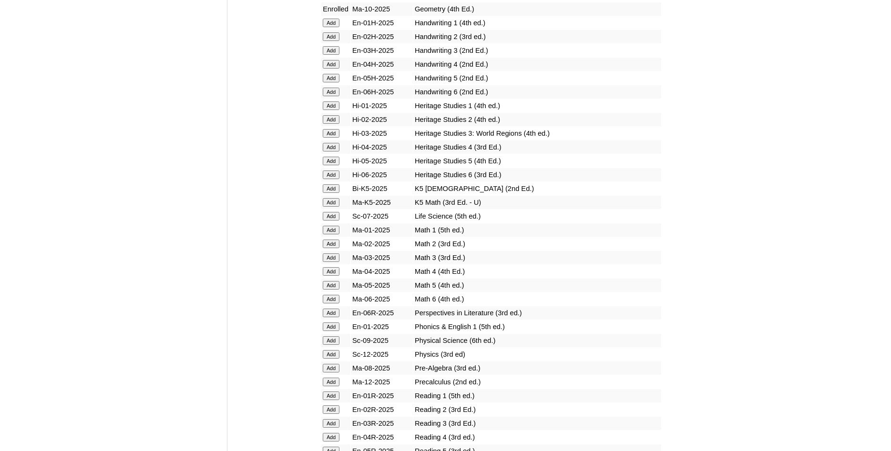
scroll to position [1070, 0]
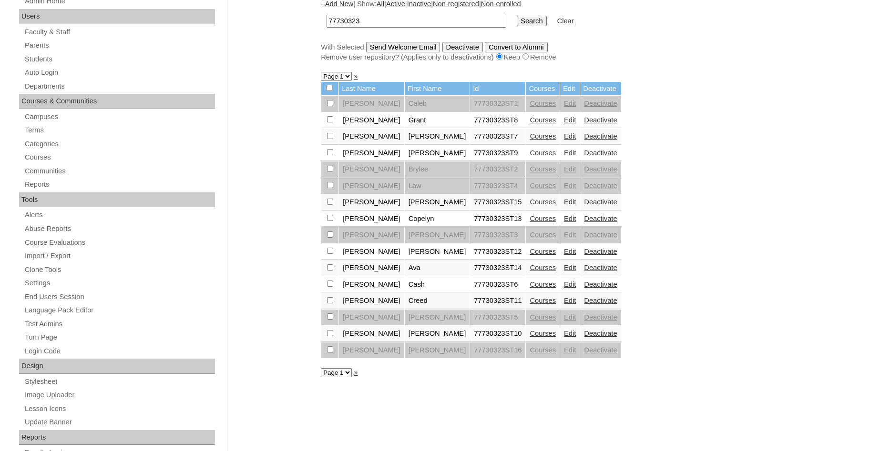
scroll to position [243, 0]
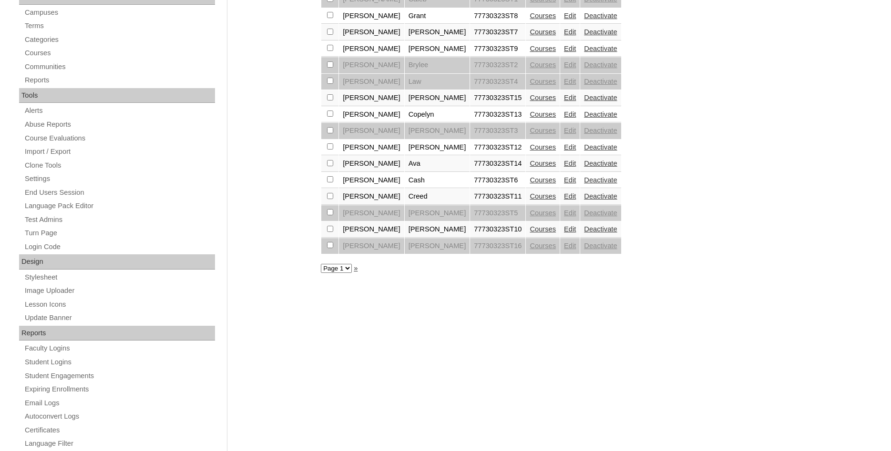
click at [530, 233] on link "Courses" at bounding box center [543, 229] width 26 height 8
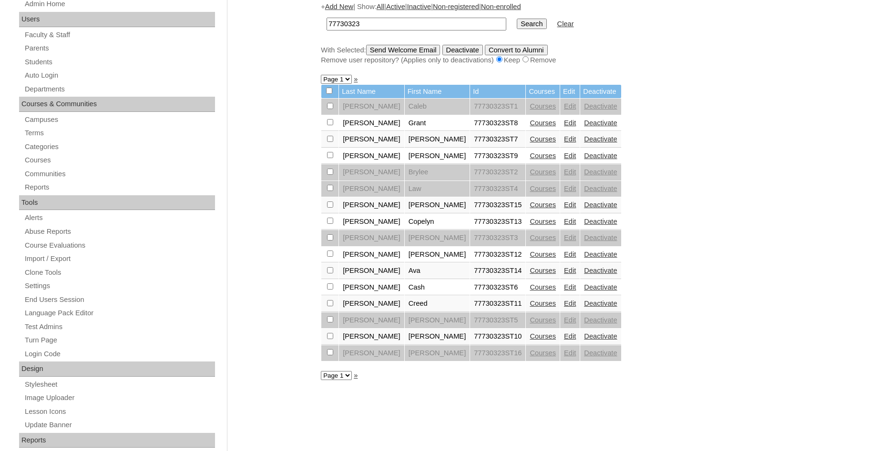
scroll to position [243, 0]
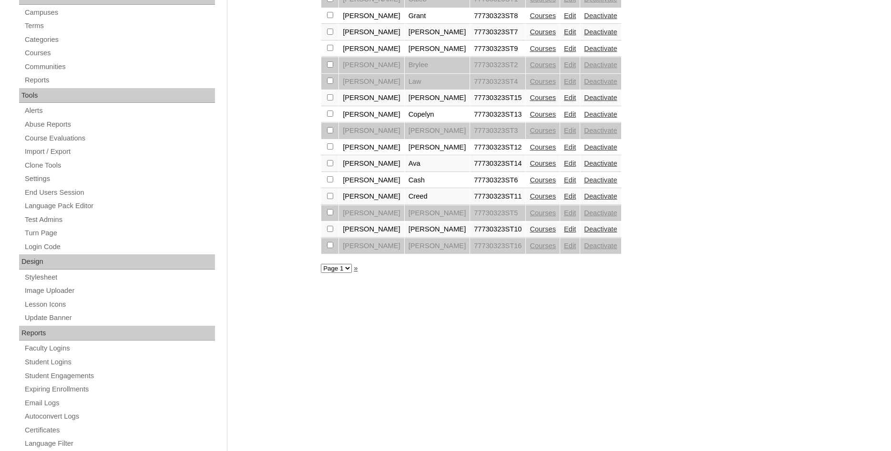
click at [564, 233] on link "Edit" at bounding box center [570, 229] width 12 height 8
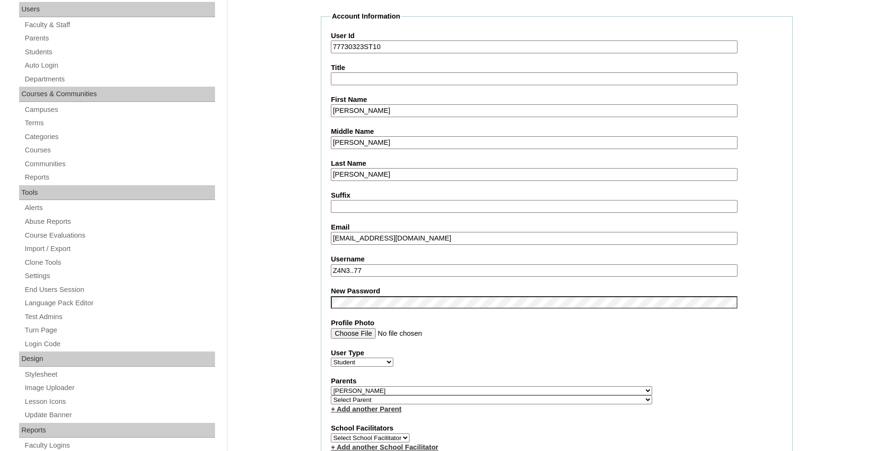
drag, startPoint x: 525, startPoint y: 267, endPoint x: 118, endPoint y: 225, distance: 409.2
click at [331, 265] on input "Z4N3..77" at bounding box center [534, 271] width 407 height 13
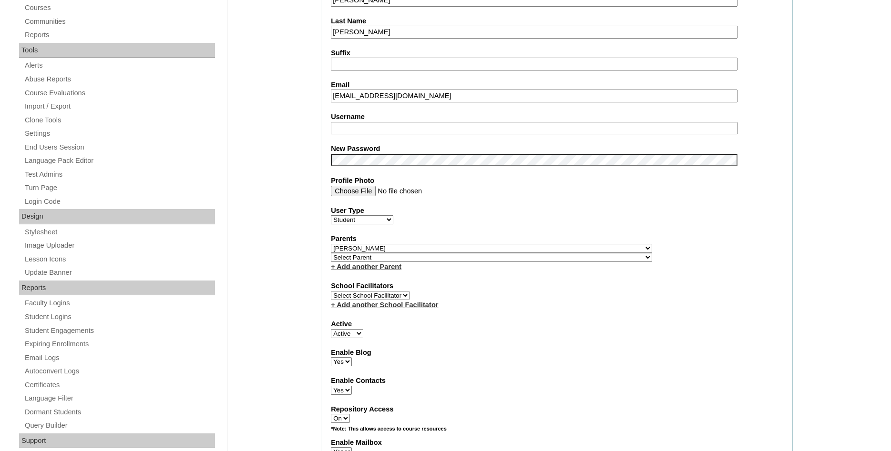
scroll to position [1018, 0]
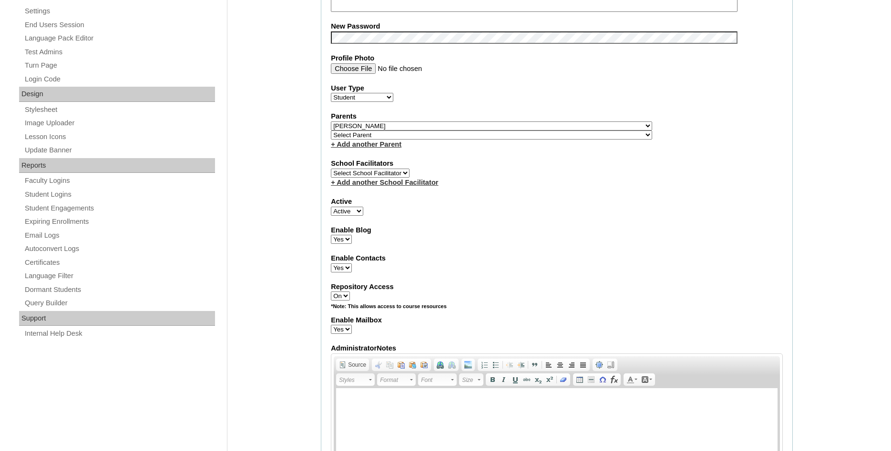
click at [335, 434] on form "Account Information User Id 77730323ST10 Title First Name [PERSON_NAME] Middle …" at bounding box center [557, 388] width 472 height 1285
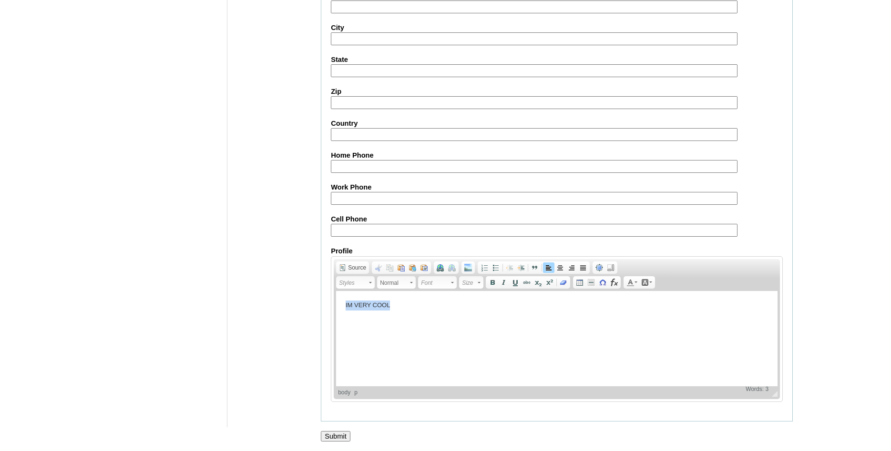
drag, startPoint x: 398, startPoint y: 305, endPoint x: 305, endPoint y: 305, distance: 93.9
click at [336, 305] on html "IM VERY COOL" at bounding box center [556, 338] width 441 height 95
click at [340, 435] on input "Submit" at bounding box center [336, 436] width 30 height 10
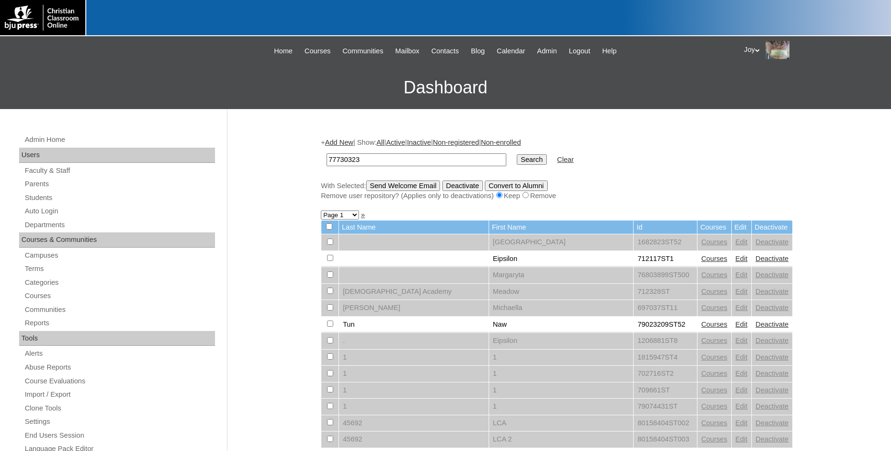
type input "77730323"
click at [522, 158] on input "Search" at bounding box center [532, 159] width 30 height 10
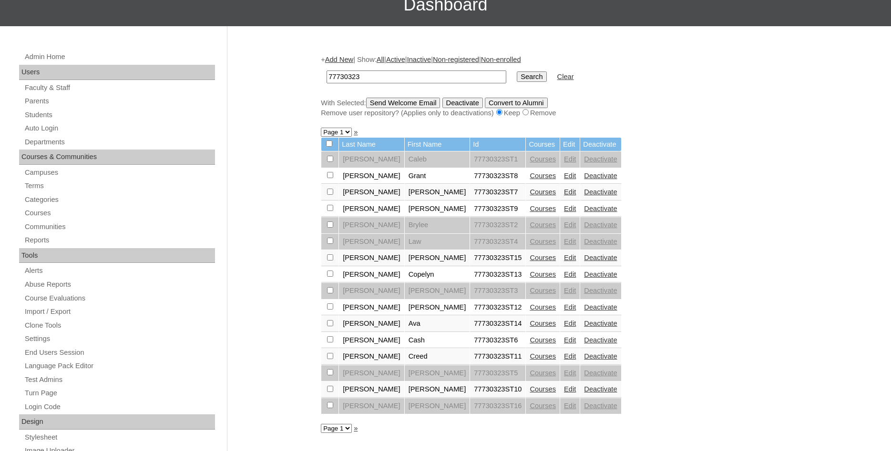
scroll to position [97, 0]
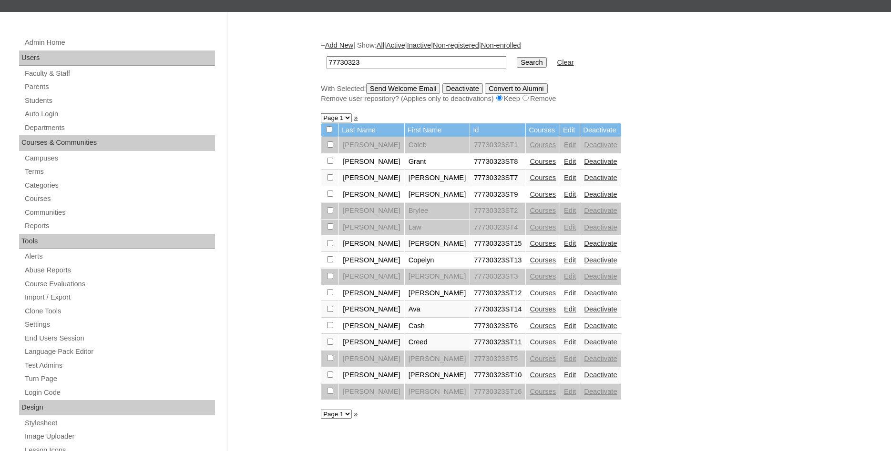
click at [333, 148] on input "checkbox" at bounding box center [330, 145] width 6 height 6
click at [331, 148] on input "checkbox" at bounding box center [330, 145] width 6 height 6
click at [331, 384] on td at bounding box center [329, 375] width 17 height 16
click at [331, 148] on input "checkbox" at bounding box center [330, 145] width 6 height 6
checkbox input "true"
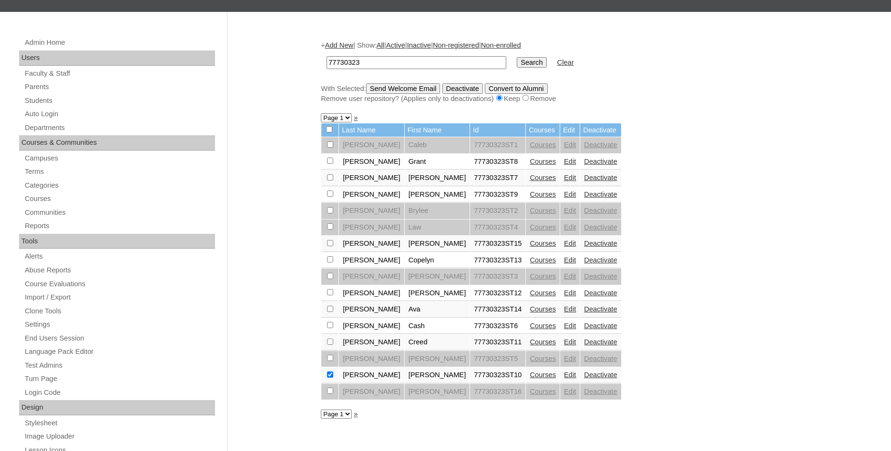
click at [412, 91] on input "Send Welcome Email" at bounding box center [403, 88] width 74 height 10
